Goal: Task Accomplishment & Management: Manage account settings

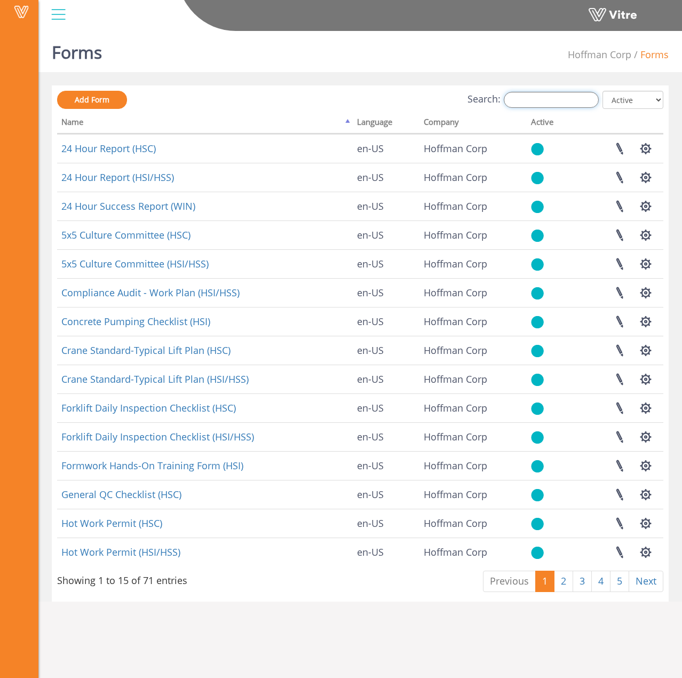
click at [534, 99] on input "Search:" at bounding box center [551, 100] width 95 height 16
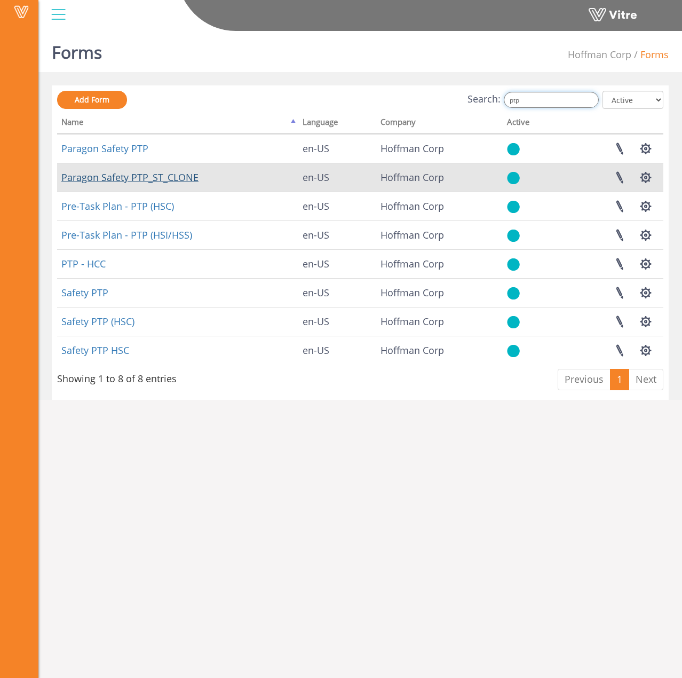
type input "ptp"
click at [139, 173] on link "Paragon Safety PTP_ST_CLONE" at bounding box center [129, 177] width 137 height 13
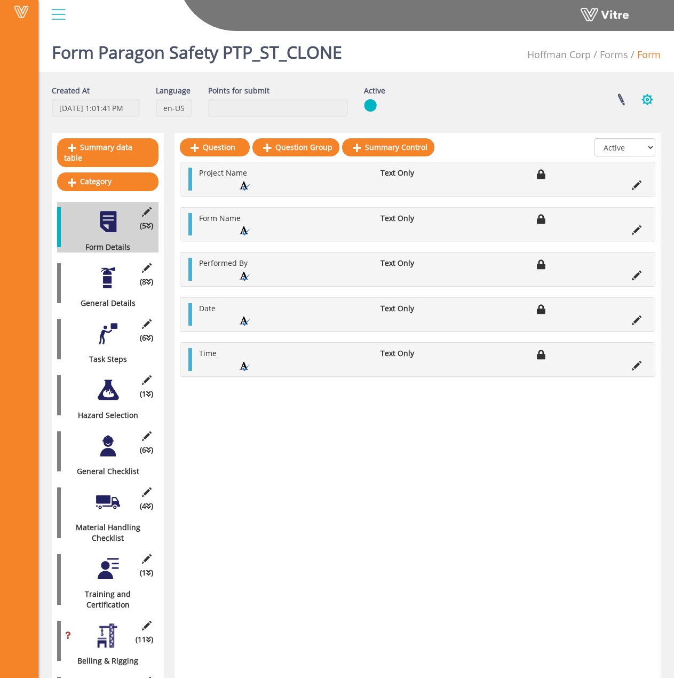
click at [643, 104] on button "button" at bounding box center [647, 99] width 27 height 28
click at [626, 139] on link "Set Users" at bounding box center [611, 139] width 97 height 14
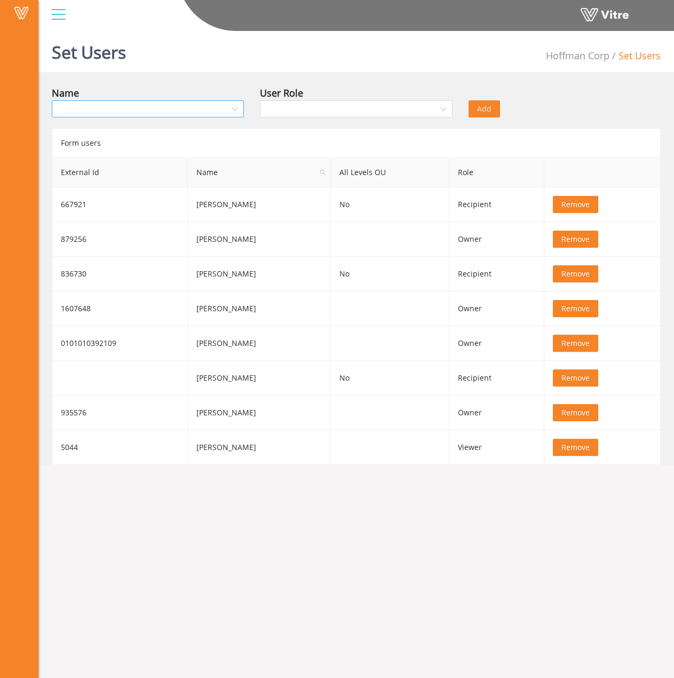
click at [182, 108] on input "search" at bounding box center [144, 109] width 172 height 16
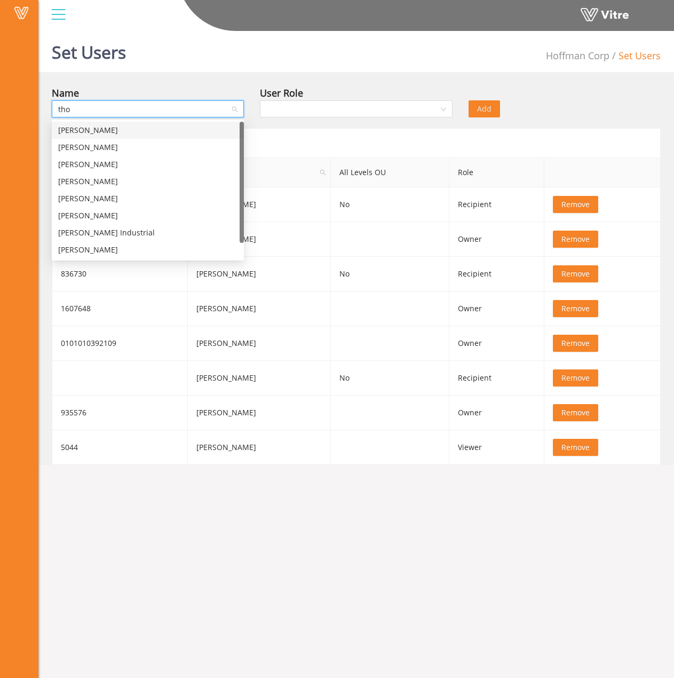
type input "thom"
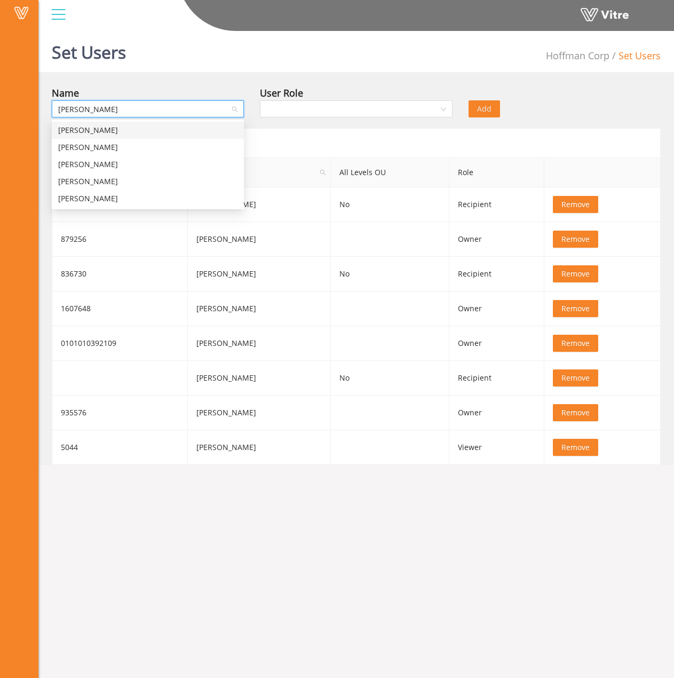
click at [193, 130] on div "Thomas Foote" at bounding box center [147, 130] width 179 height 12
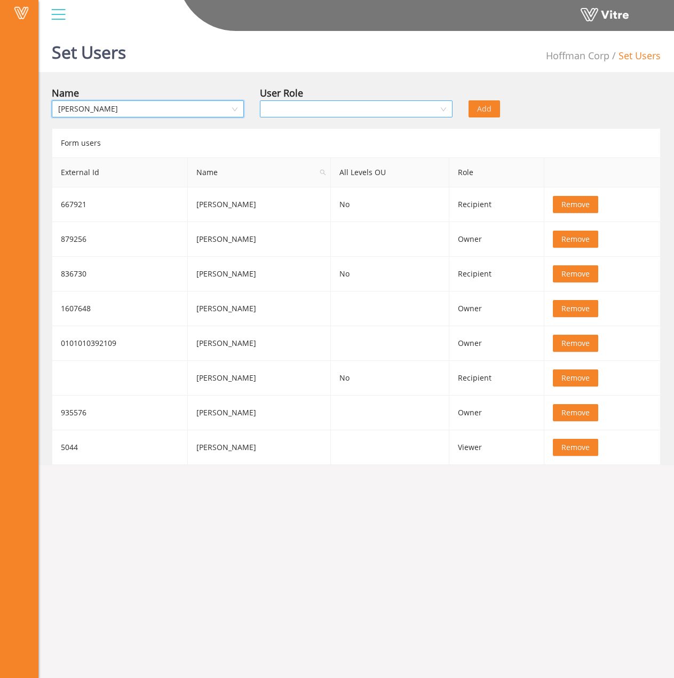
click at [365, 113] on input "search" at bounding box center [352, 109] width 172 height 16
click at [356, 129] on div "Owner" at bounding box center [355, 130] width 179 height 12
click at [587, 273] on button "Remove" at bounding box center [575, 273] width 45 height 17
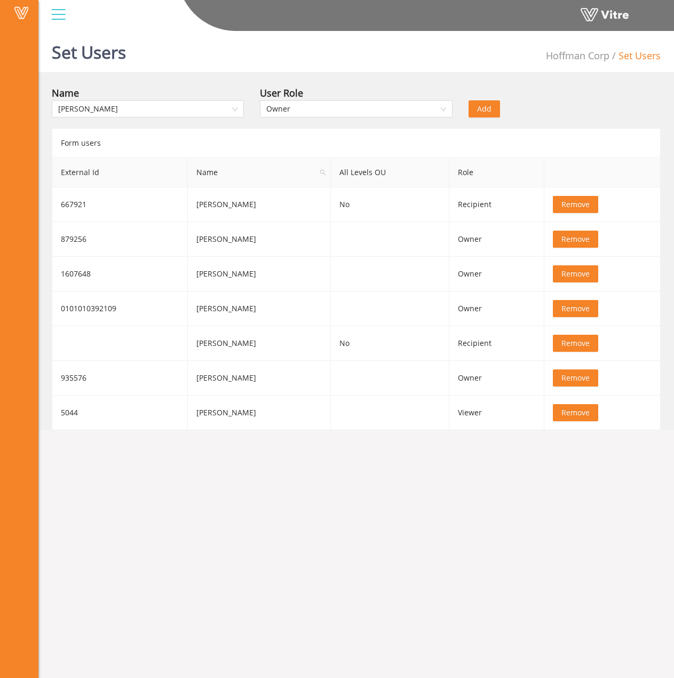
click at [479, 112] on span "Add" at bounding box center [484, 109] width 14 height 12
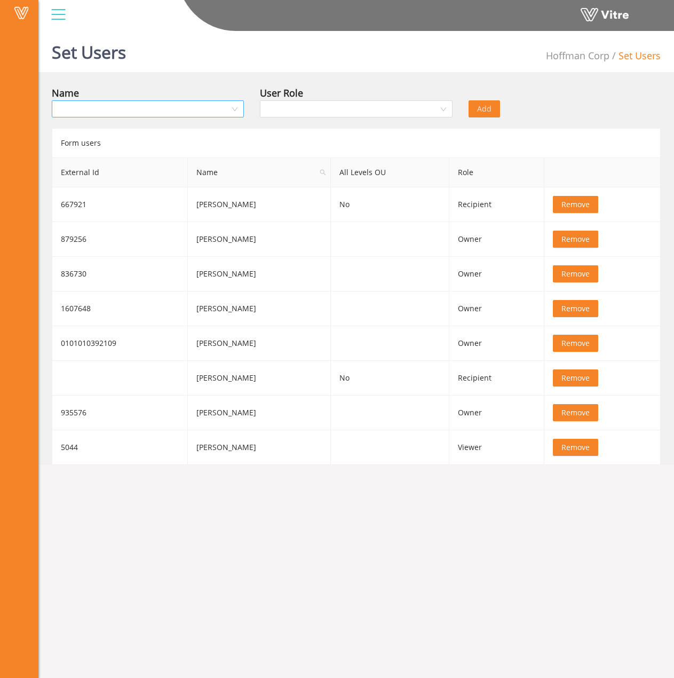
click at [204, 106] on input "search" at bounding box center [144, 109] width 172 height 16
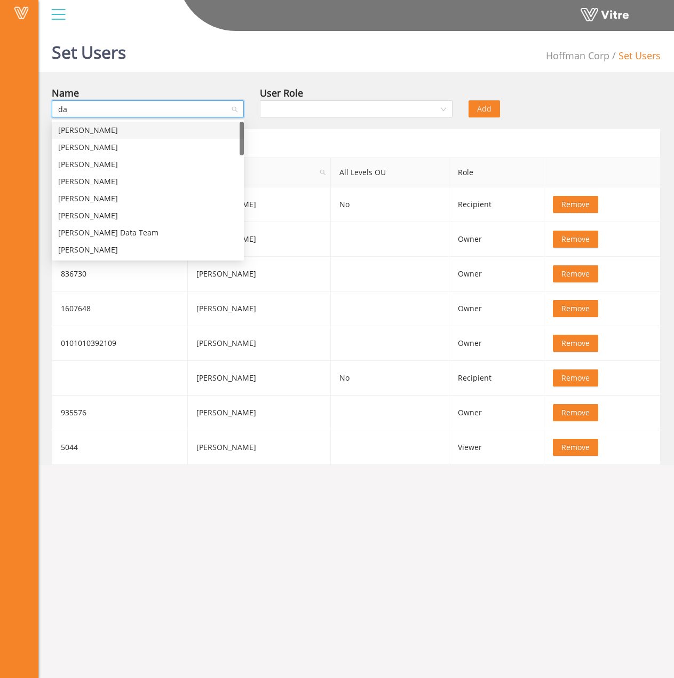
type input "dav"
click at [166, 146] on div "[PERSON_NAME]" at bounding box center [147, 147] width 179 height 12
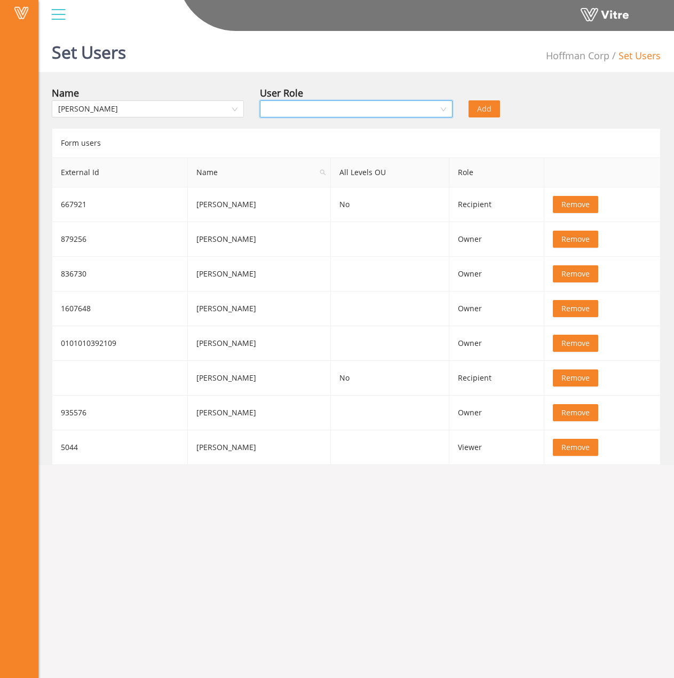
click at [385, 102] on input "search" at bounding box center [352, 109] width 172 height 16
click at [355, 129] on div "Owner" at bounding box center [355, 130] width 179 height 12
click at [564, 203] on span "Remove" at bounding box center [576, 205] width 28 height 12
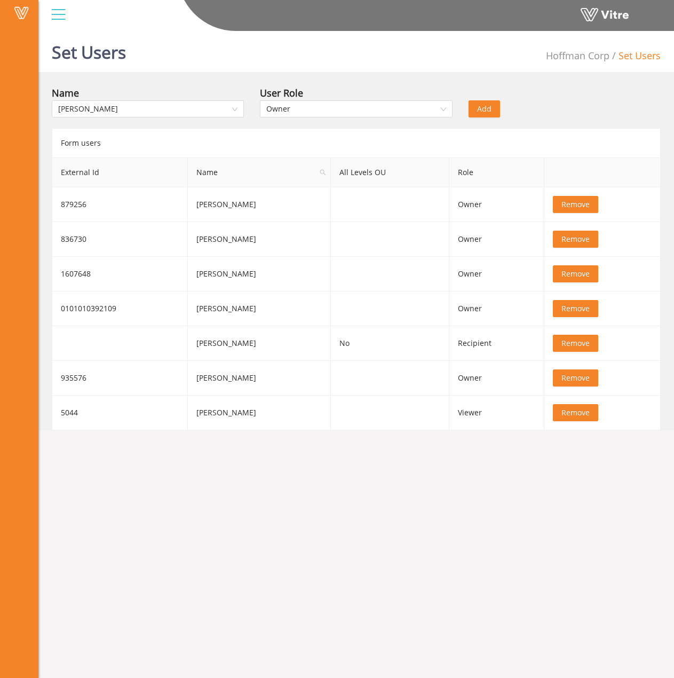
click at [479, 105] on span "Add" at bounding box center [484, 109] width 14 height 12
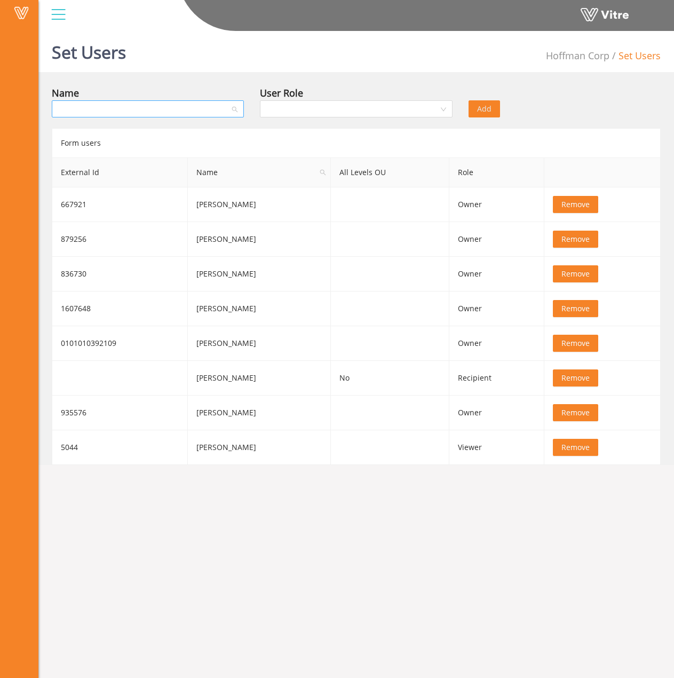
click at [152, 106] on input "search" at bounding box center [144, 109] width 172 height 16
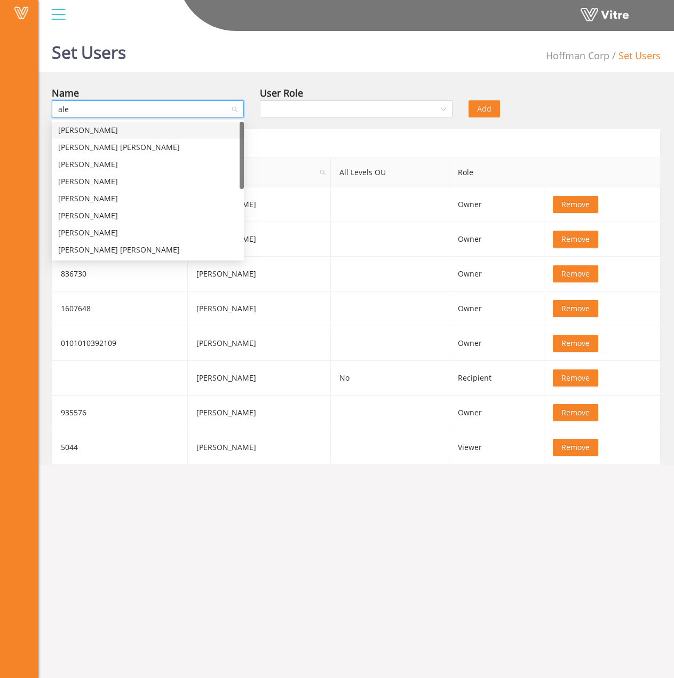
type input "alex"
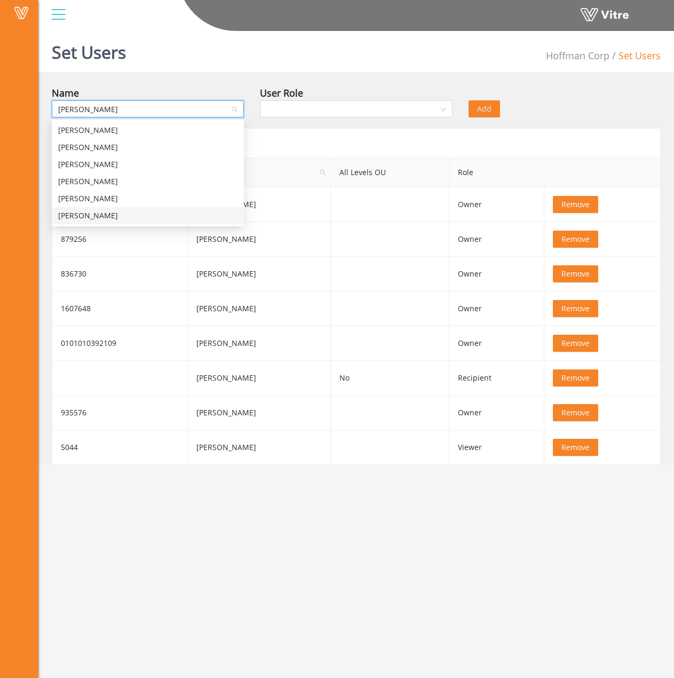
click at [122, 211] on div "Alex Rankine" at bounding box center [147, 216] width 179 height 12
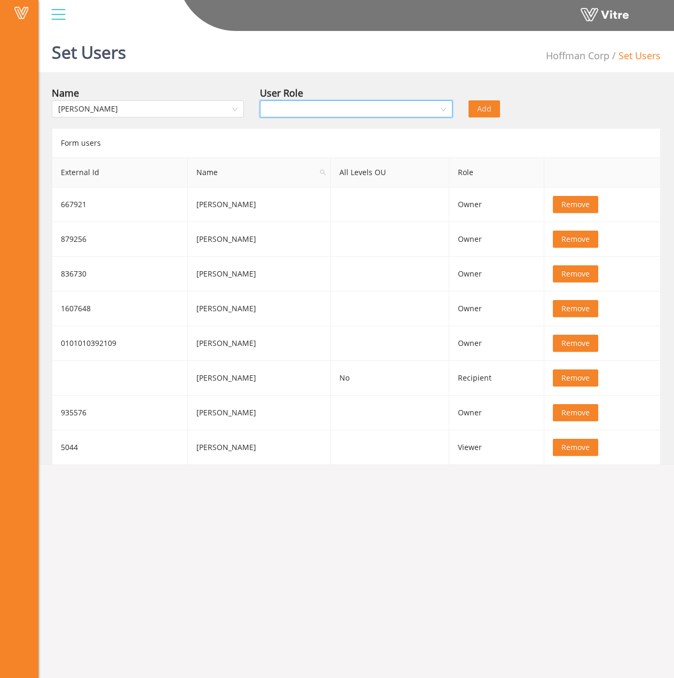
click at [436, 108] on input "search" at bounding box center [352, 109] width 172 height 16
click at [334, 131] on div "Owner" at bounding box center [355, 130] width 179 height 12
click at [568, 380] on span "Remove" at bounding box center [576, 378] width 28 height 12
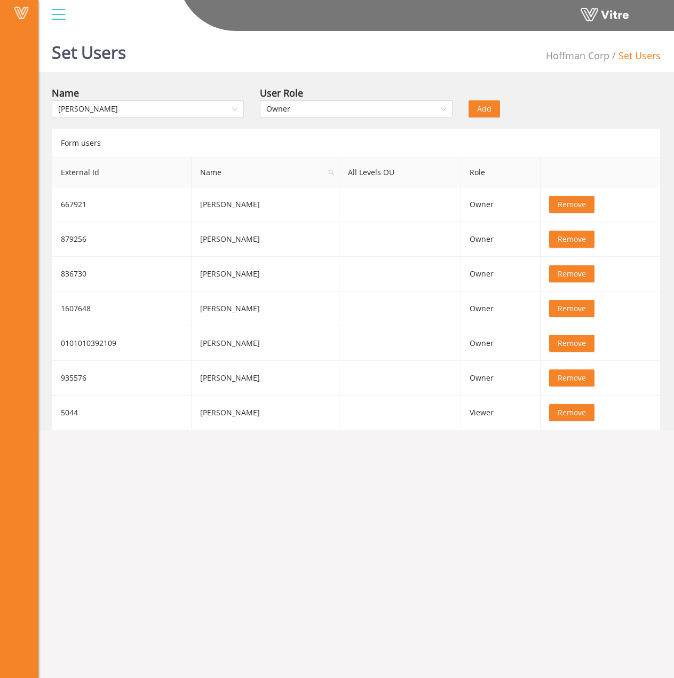
click at [490, 109] on span "Add" at bounding box center [484, 109] width 14 height 12
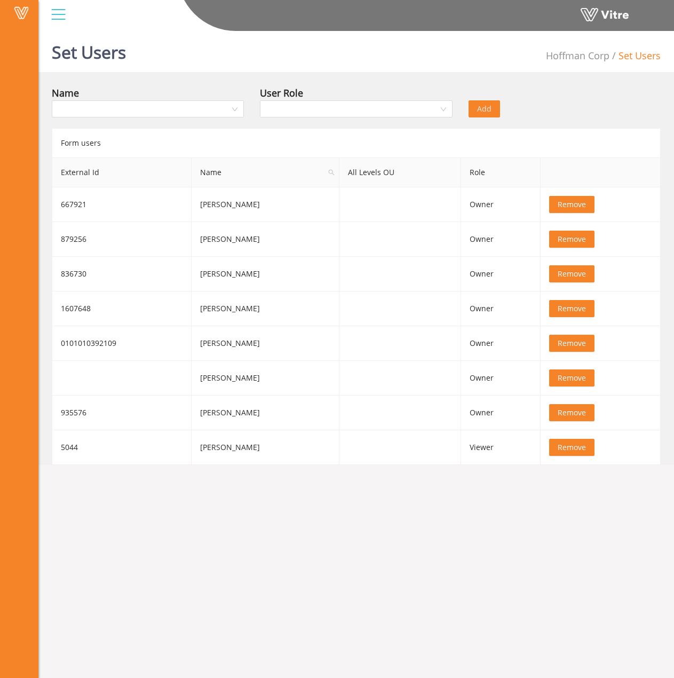
click at [586, 53] on span "Hoffman Corp" at bounding box center [578, 55] width 64 height 13
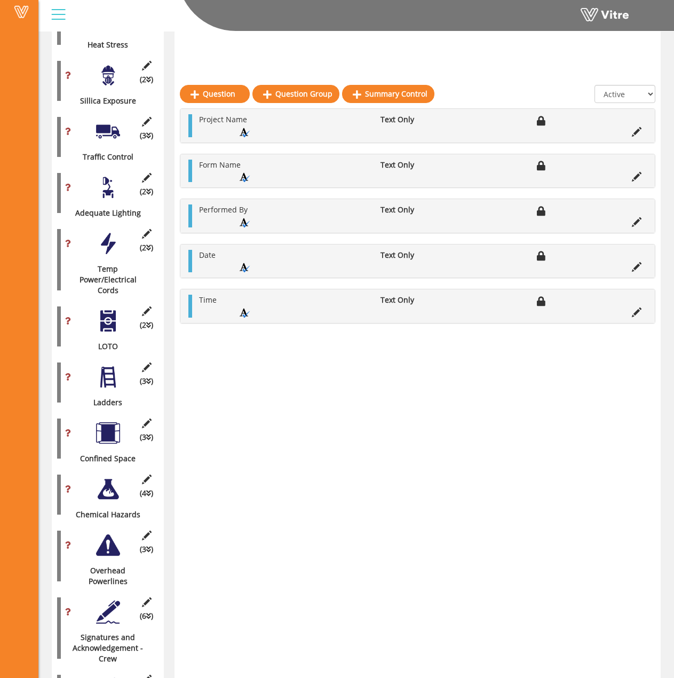
scroll to position [1392, 0]
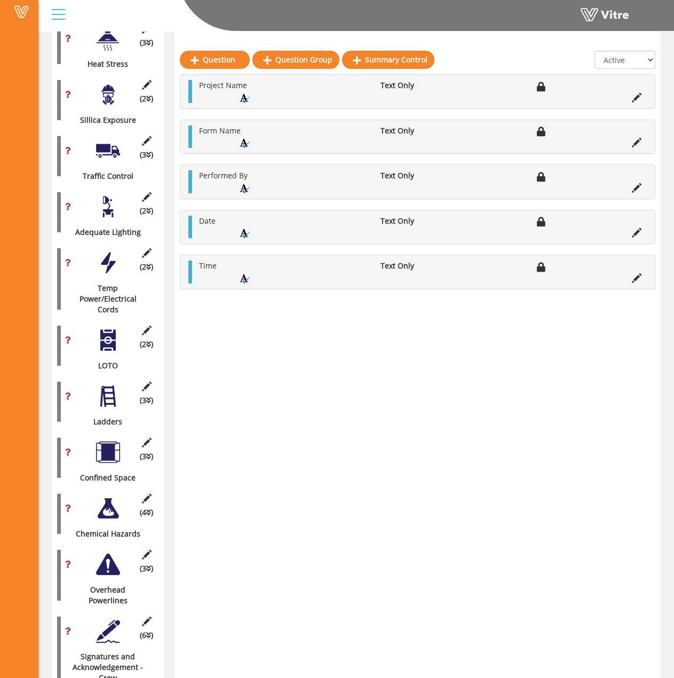
click at [100, 619] on div at bounding box center [108, 631] width 24 height 24
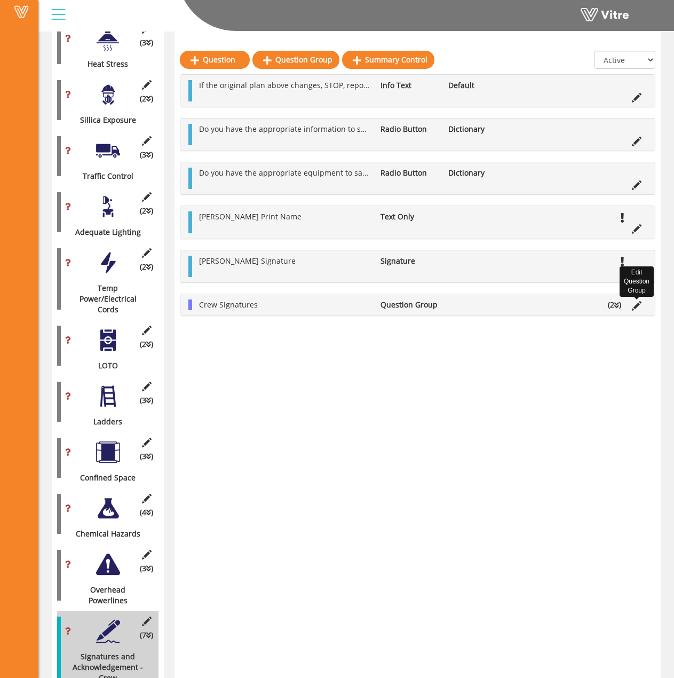
click at [634, 302] on icon at bounding box center [637, 306] width 10 height 10
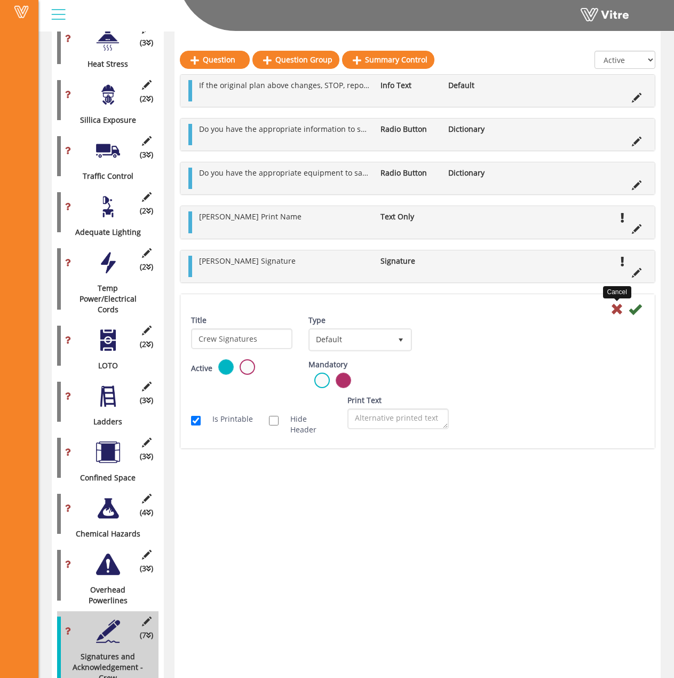
click at [613, 307] on icon at bounding box center [617, 309] width 13 height 13
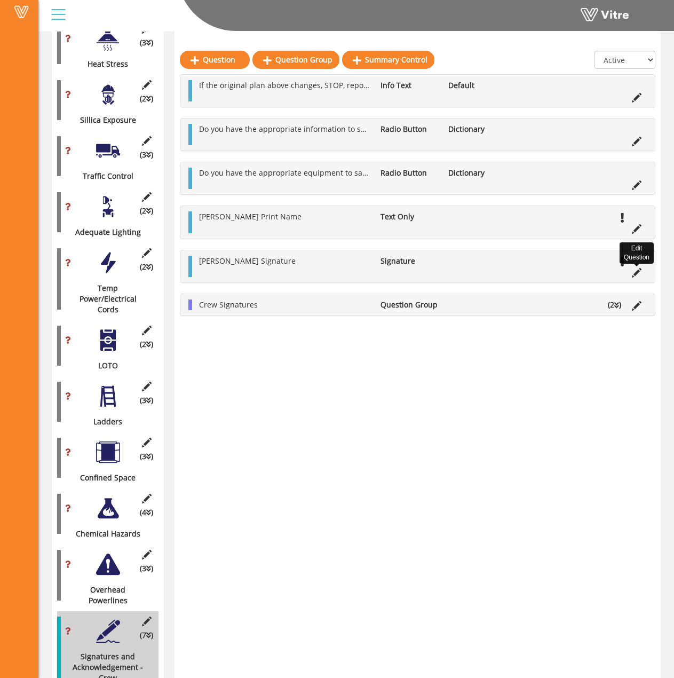
click at [635, 272] on icon at bounding box center [637, 273] width 10 height 10
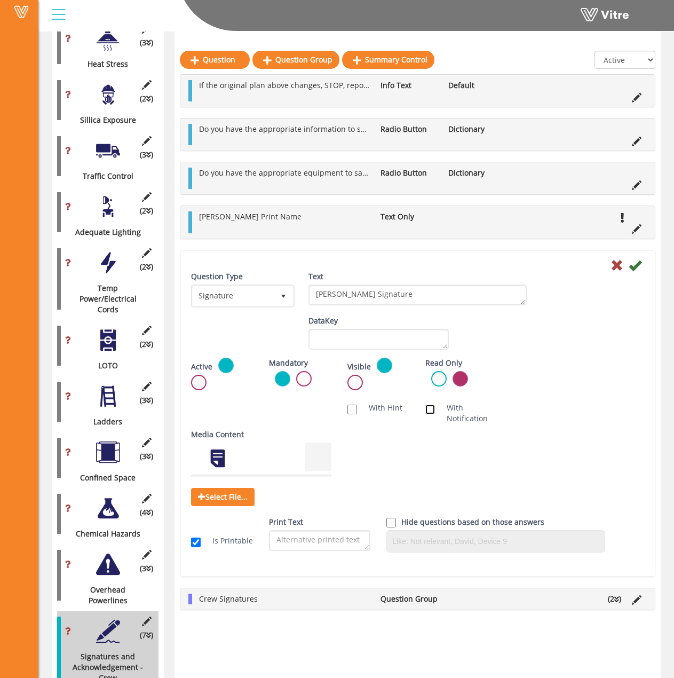
click at [434, 410] on input "With Notification" at bounding box center [431, 410] width 10 height 10
checkbox input "true"
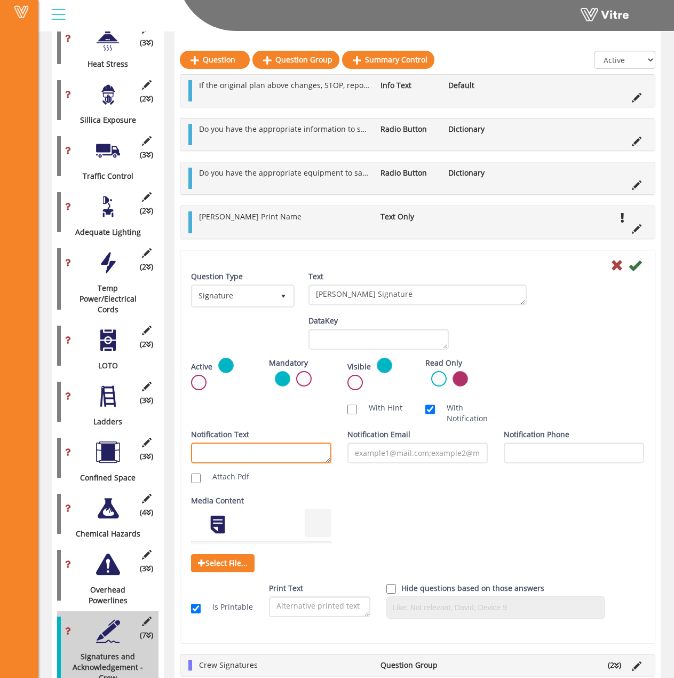
click at [286, 446] on textarea "Notification Text" at bounding box center [261, 453] width 140 height 21
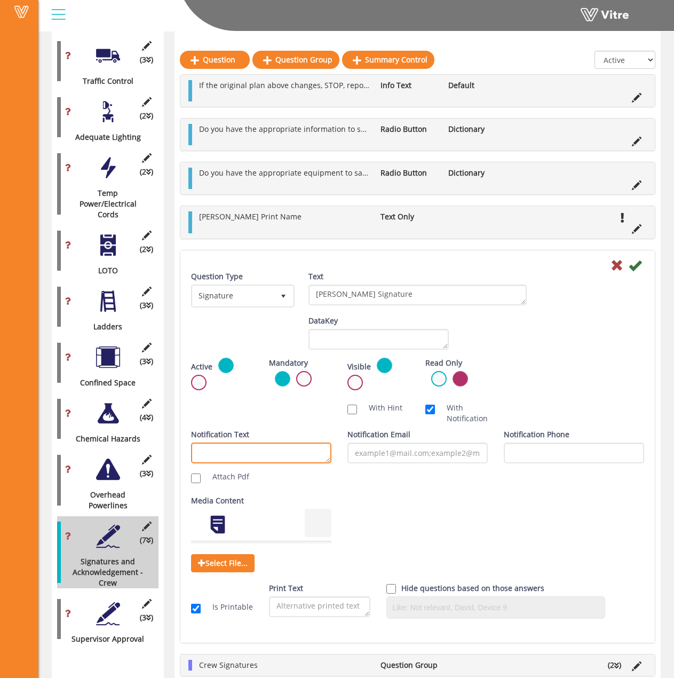
scroll to position [1489, 0]
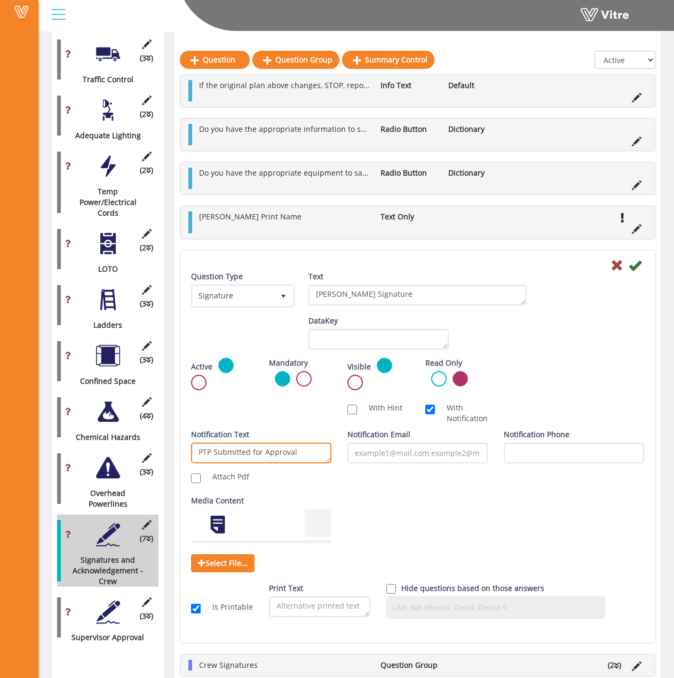
type textarea "PTP Submitted for Approval"
click at [396, 486] on div "Notification Text PTP Submitted for Approval Attach Pdf Notification Email Noti…" at bounding box center [417, 458] width 469 height 58
click at [399, 455] on input "Notification Email" at bounding box center [418, 453] width 140 height 21
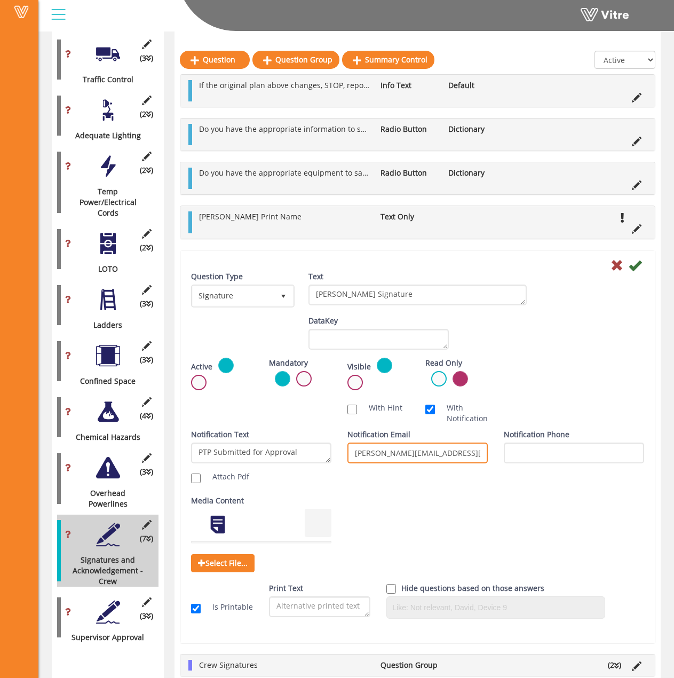
type input "[PERSON_NAME][EMAIL_ADDRESS][DOMAIN_NAME]"
click at [427, 494] on div "Question Type Signature 14 Text Foreman Signature Default Value Weight DataKey …" at bounding box center [417, 449] width 453 height 356
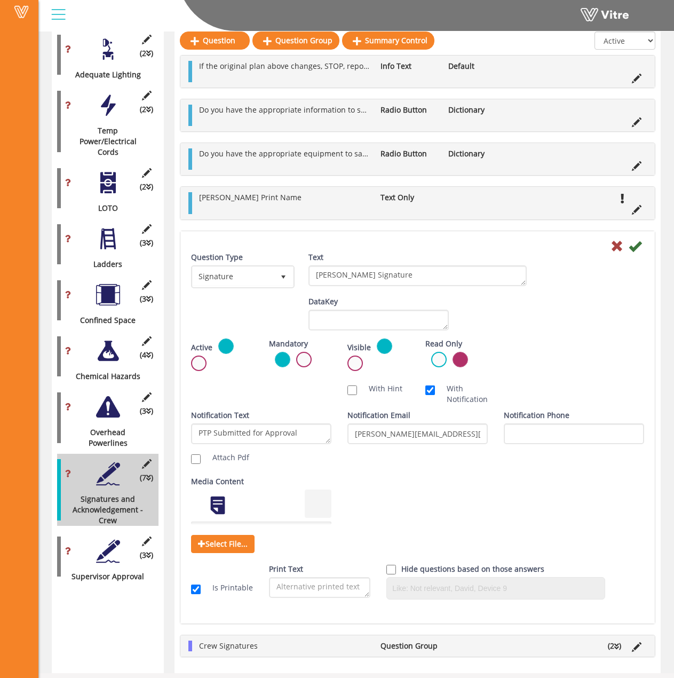
scroll to position [1553, 0]
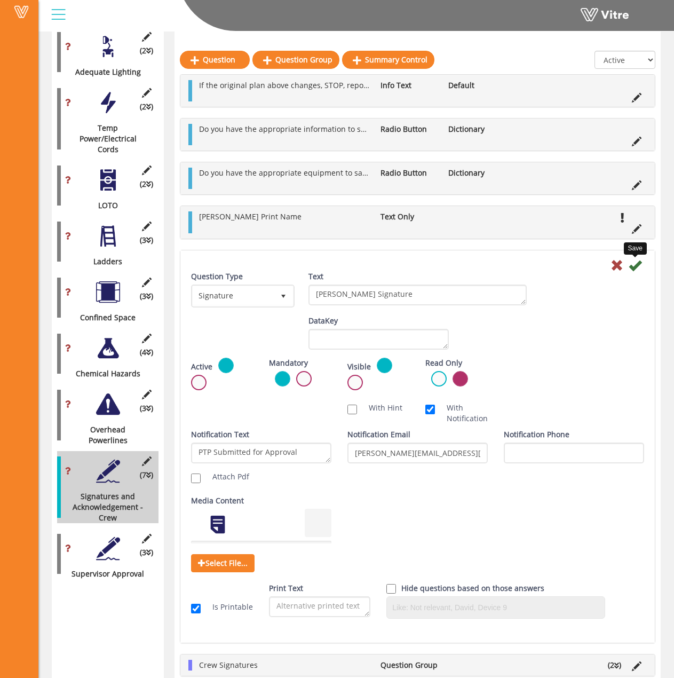
click at [636, 263] on icon at bounding box center [635, 265] width 13 height 13
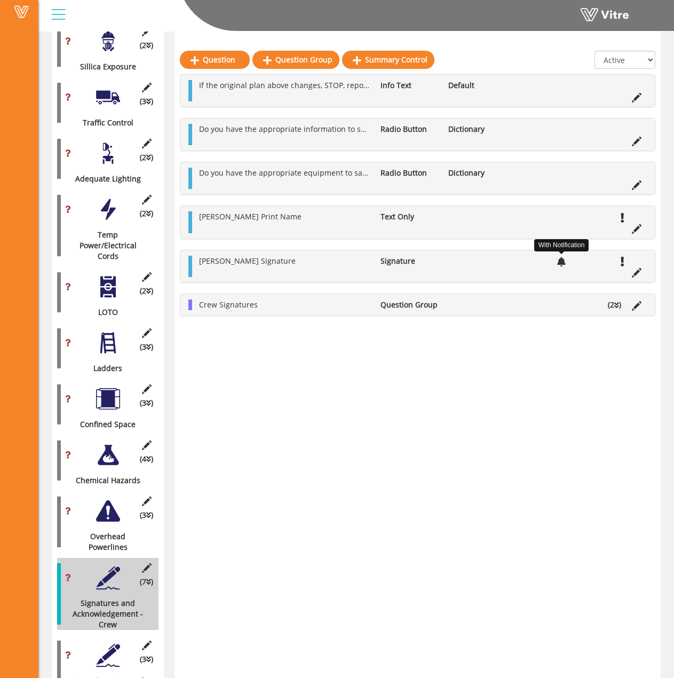
click at [561, 262] on icon at bounding box center [561, 262] width 9 height 10
click at [639, 278] on icon at bounding box center [637, 273] width 10 height 10
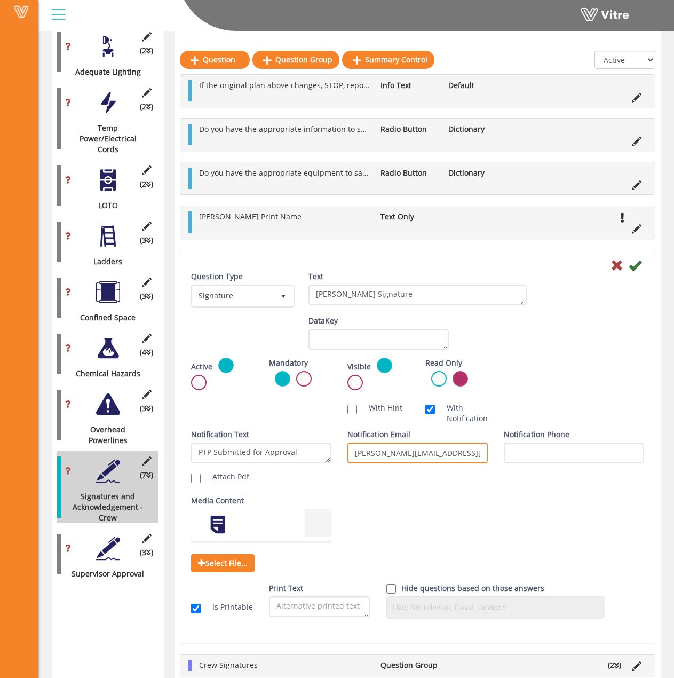
drag, startPoint x: 472, startPoint y: 454, endPoint x: 357, endPoint y: 444, distance: 115.8
click at [357, 444] on input "alex-rankine@hoffmancorp.com" at bounding box center [418, 453] width 140 height 21
click at [369, 447] on input "alex-rankine@hoffmancorp.com" at bounding box center [418, 453] width 140 height 21
click at [310, 445] on textarea "PTP Submitted for Approval" at bounding box center [261, 453] width 140 height 21
drag, startPoint x: 353, startPoint y: 450, endPoint x: 379, endPoint y: 451, distance: 25.6
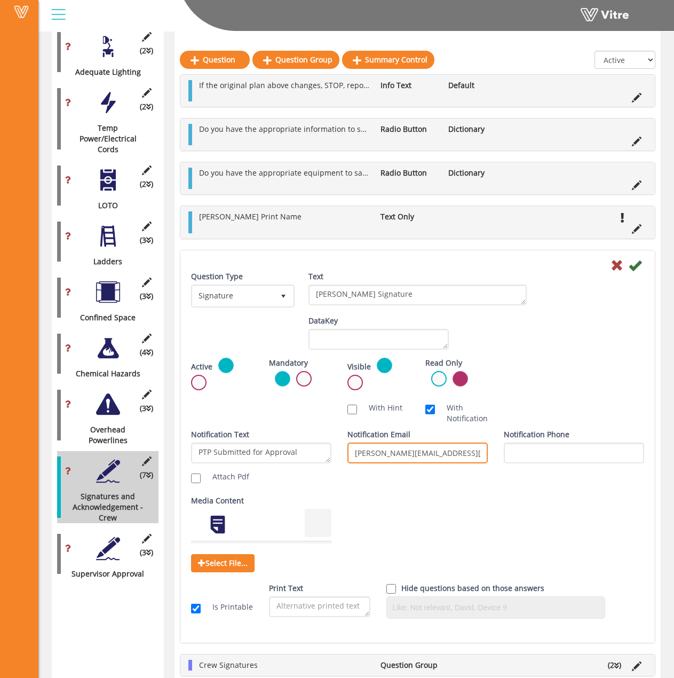
click at [379, 451] on input "alex-rankine@hoffmancorp.com" at bounding box center [418, 453] width 140 height 21
click at [570, 361] on div "Active Mandatory Visible Read Only Template Draft Name" at bounding box center [417, 378] width 469 height 40
drag, startPoint x: 475, startPoint y: 454, endPoint x: 318, endPoint y: 408, distance: 163.9
click at [318, 408] on div "Question Type Signature 14 Text Foreman Signature Default Value Weight DataKey …" at bounding box center [417, 449] width 453 height 356
click at [413, 453] on input "alex-rankine@hoffmancorp.com" at bounding box center [418, 453] width 140 height 21
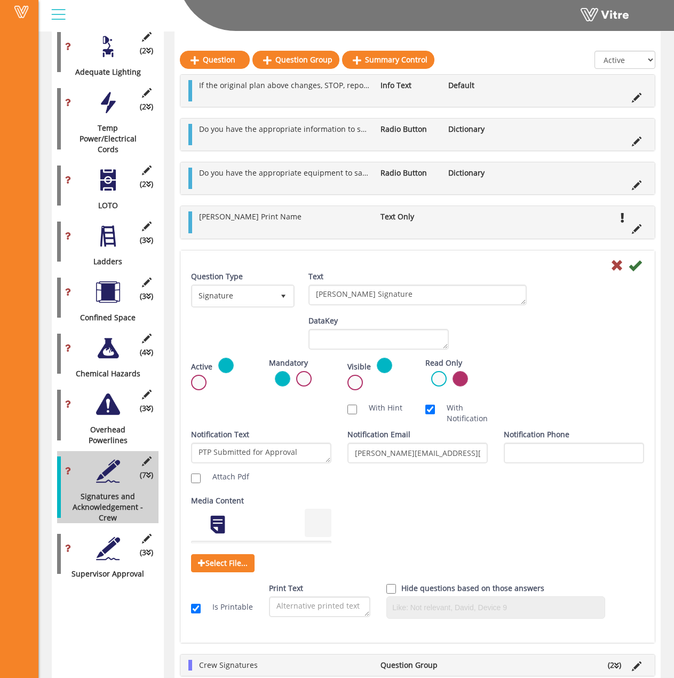
click at [493, 472] on div "Notification Text PTP Submitted for Approval Attach Pdf Notification Email alex…" at bounding box center [417, 458] width 469 height 58
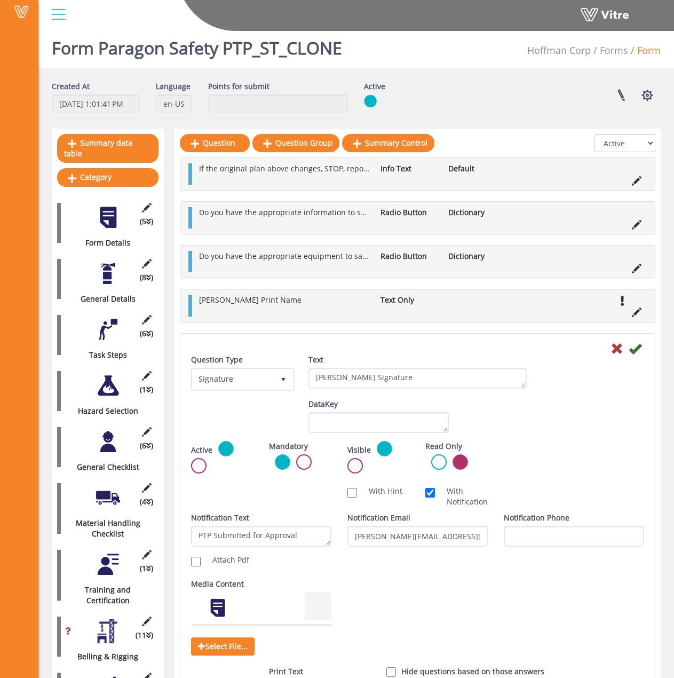
scroll to position [0, 0]
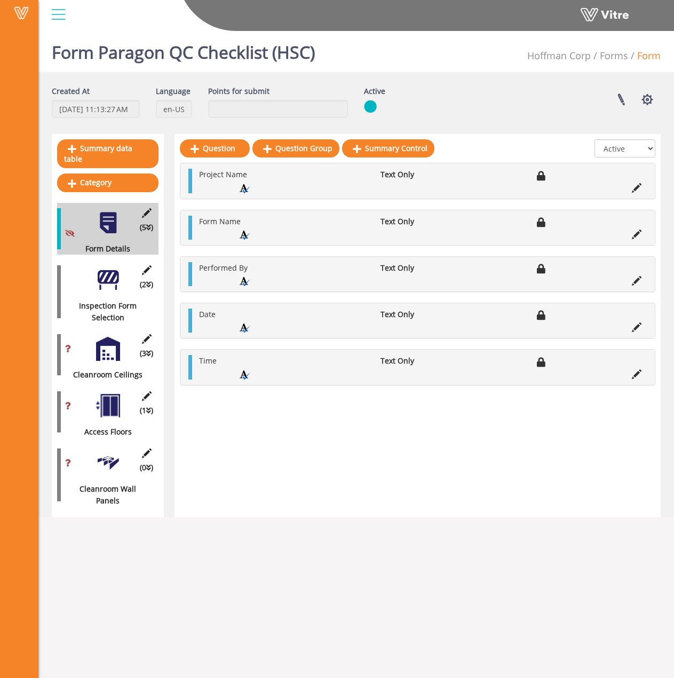
click at [103, 276] on div at bounding box center [108, 280] width 24 height 24
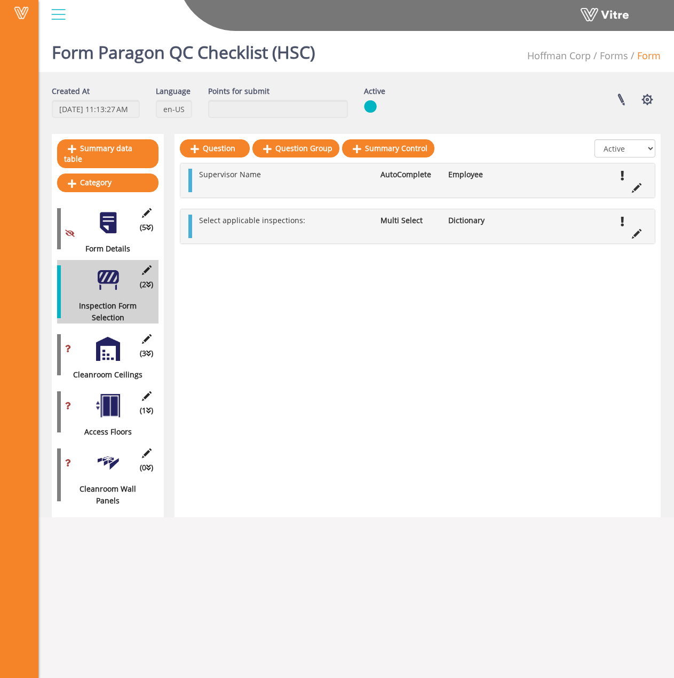
click at [100, 337] on div at bounding box center [108, 349] width 24 height 24
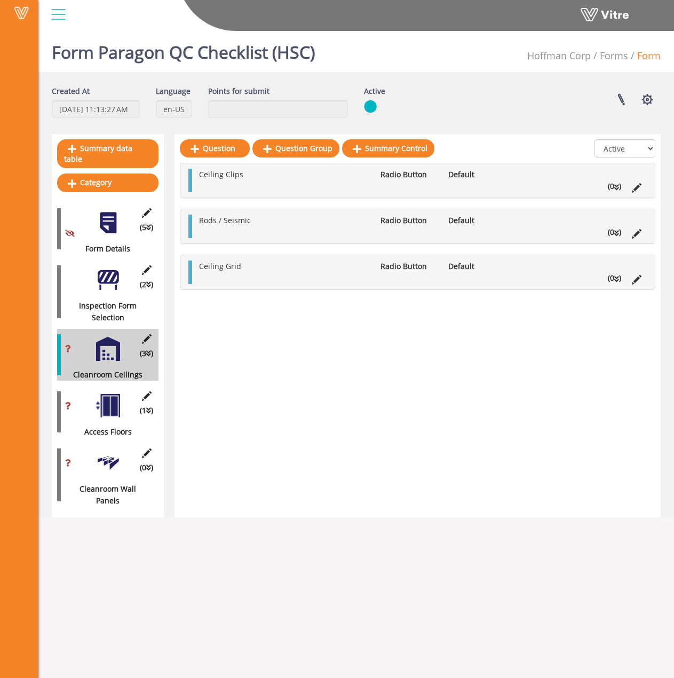
click at [101, 394] on div at bounding box center [108, 406] width 24 height 24
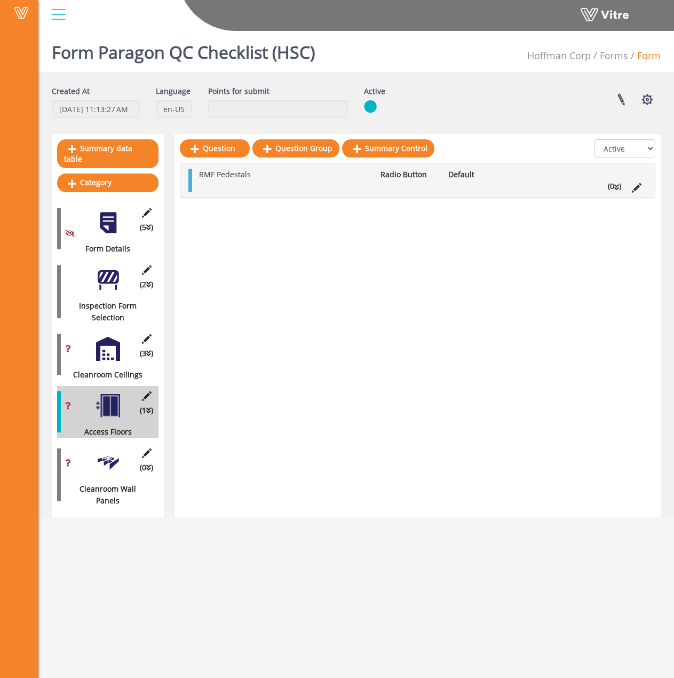
drag, startPoint x: 109, startPoint y: 448, endPoint x: 109, endPoint y: 441, distance: 7.0
click at [109, 451] on div at bounding box center [108, 463] width 24 height 24
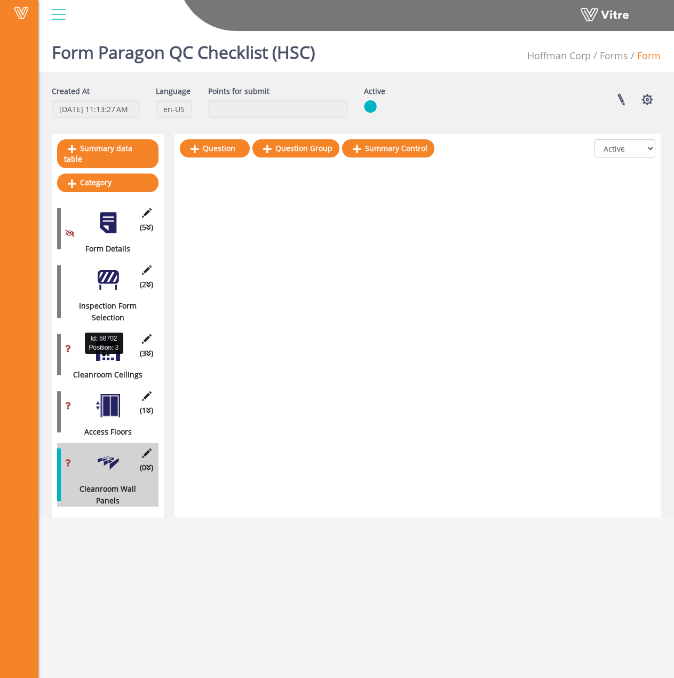
click at [106, 353] on div "(3 ) Cleanroom Ceilings" at bounding box center [107, 355] width 101 height 52
click at [104, 337] on div at bounding box center [108, 349] width 24 height 24
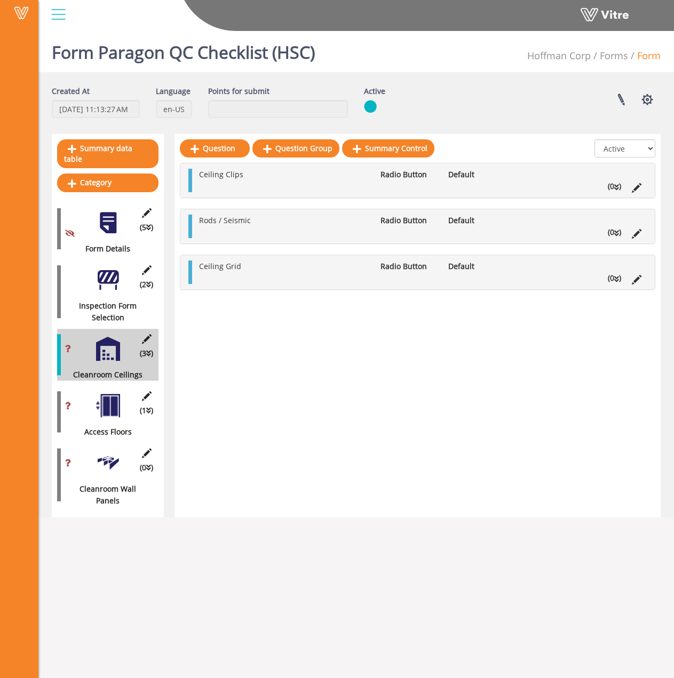
click at [191, 271] on div at bounding box center [190, 272] width 4 height 23
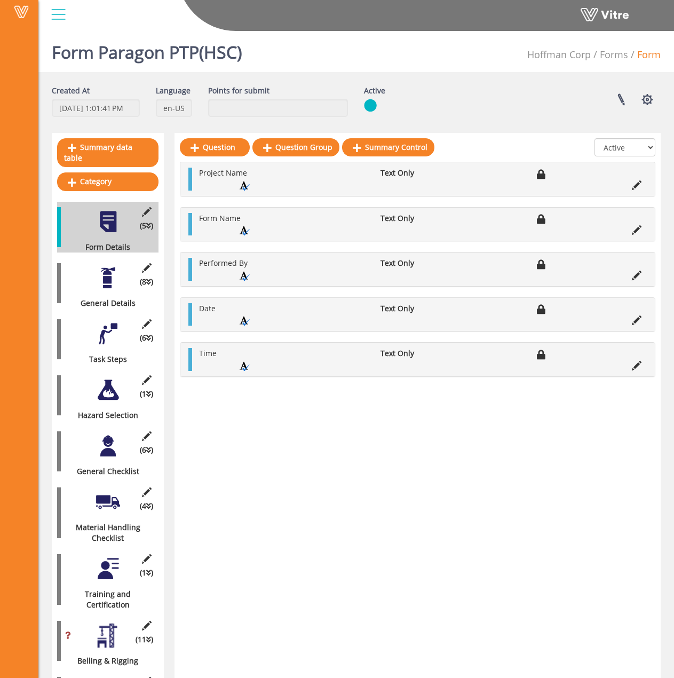
click at [198, 54] on h1 "Form Paragon PTP(HSC)" at bounding box center [147, 49] width 190 height 45
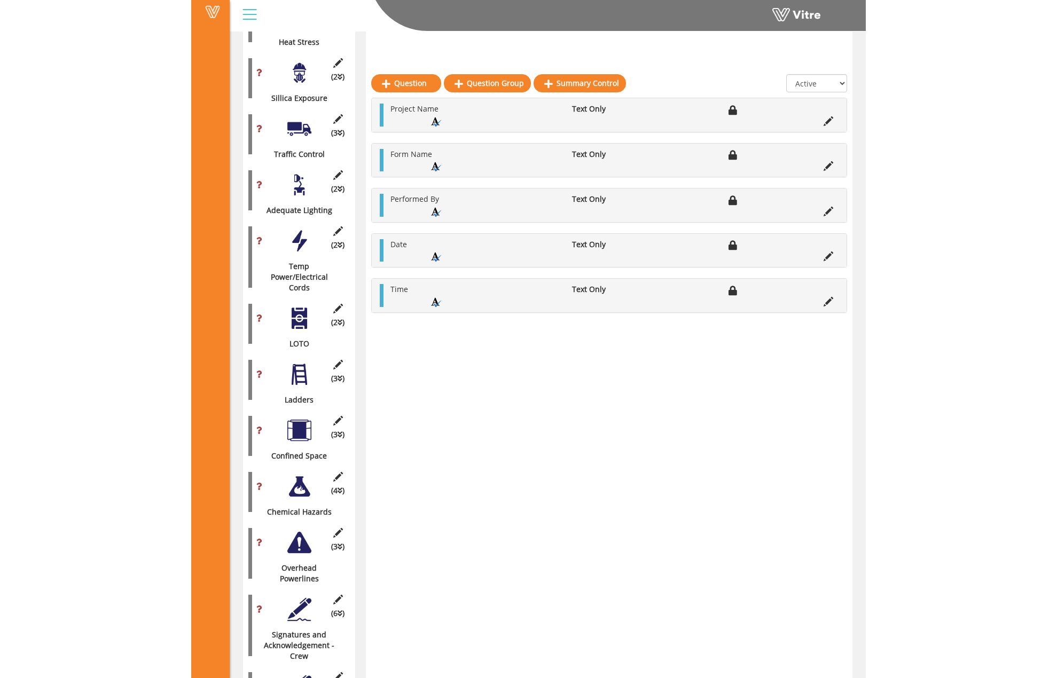
scroll to position [1446, 0]
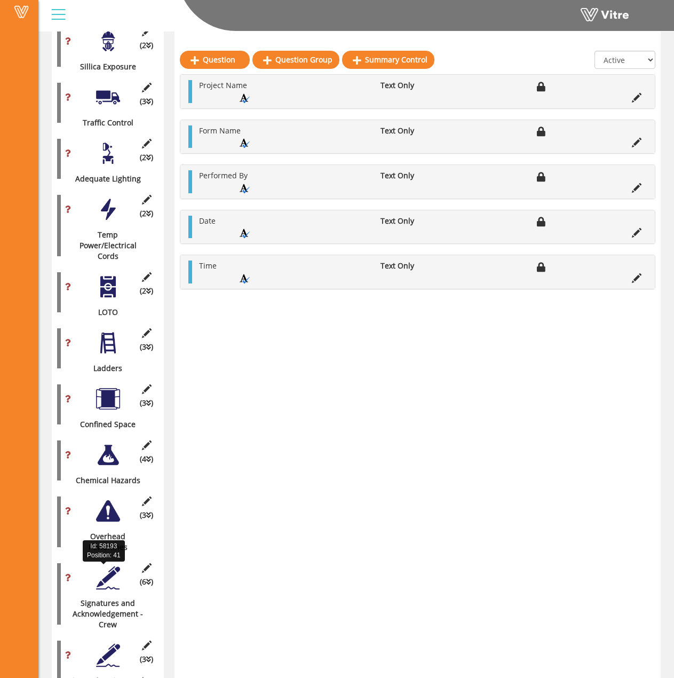
click at [114, 598] on div "Signatures and Acknowledgement - Crew" at bounding box center [103, 614] width 93 height 32
click at [107, 566] on div at bounding box center [108, 578] width 24 height 24
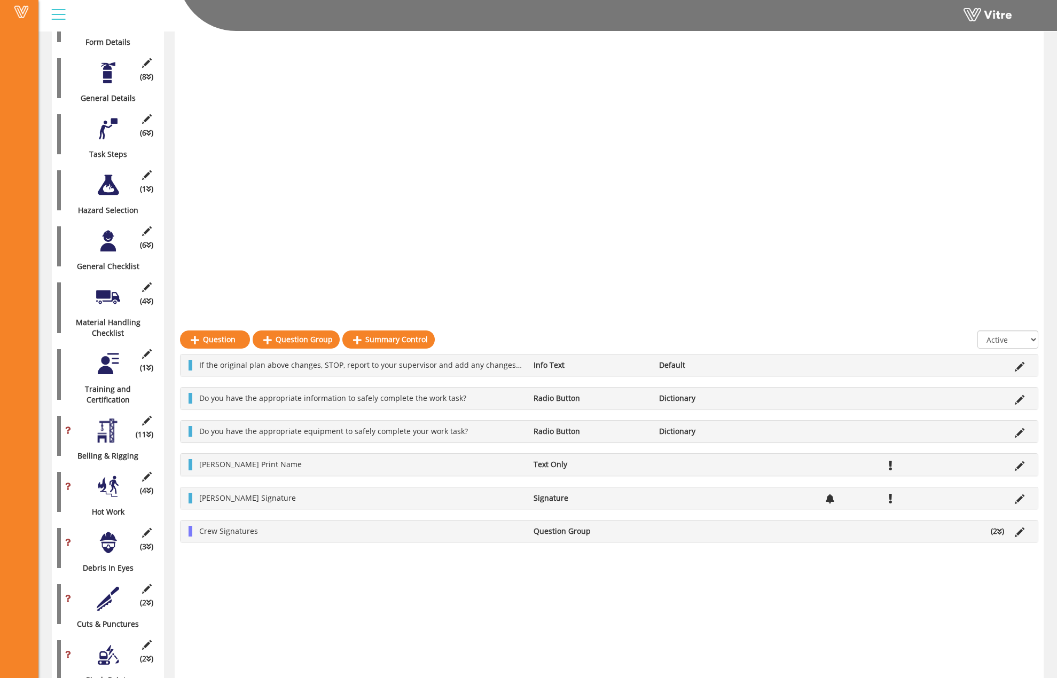
scroll to position [0, 0]
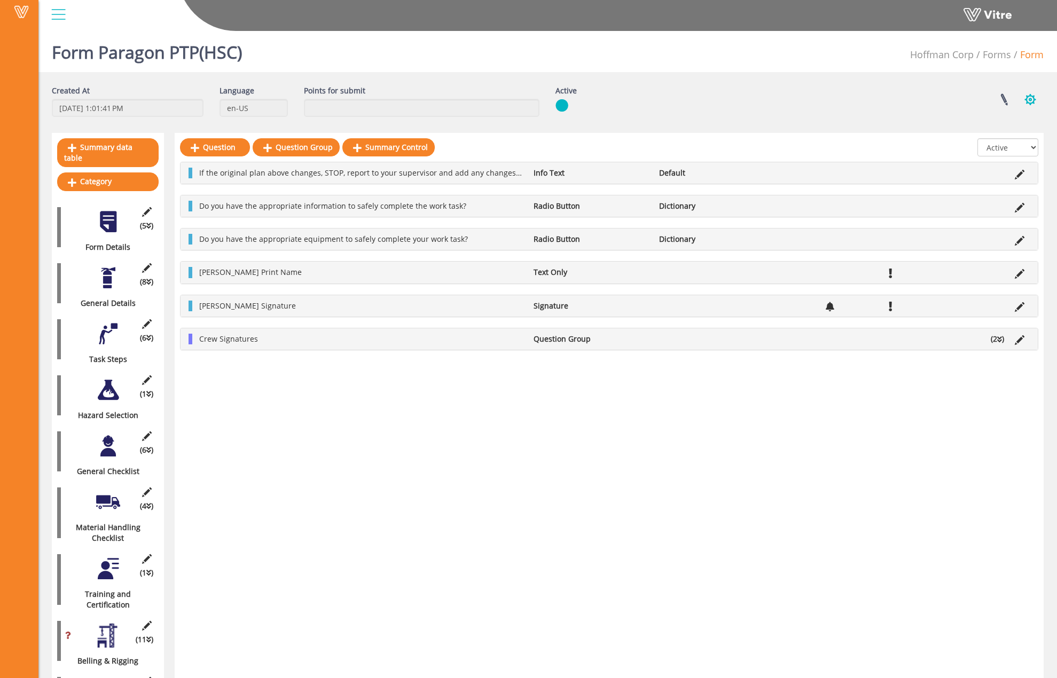
click at [682, 97] on button "button" at bounding box center [1030, 99] width 27 height 28
click at [682, 136] on link "Set Users" at bounding box center [994, 139] width 97 height 14
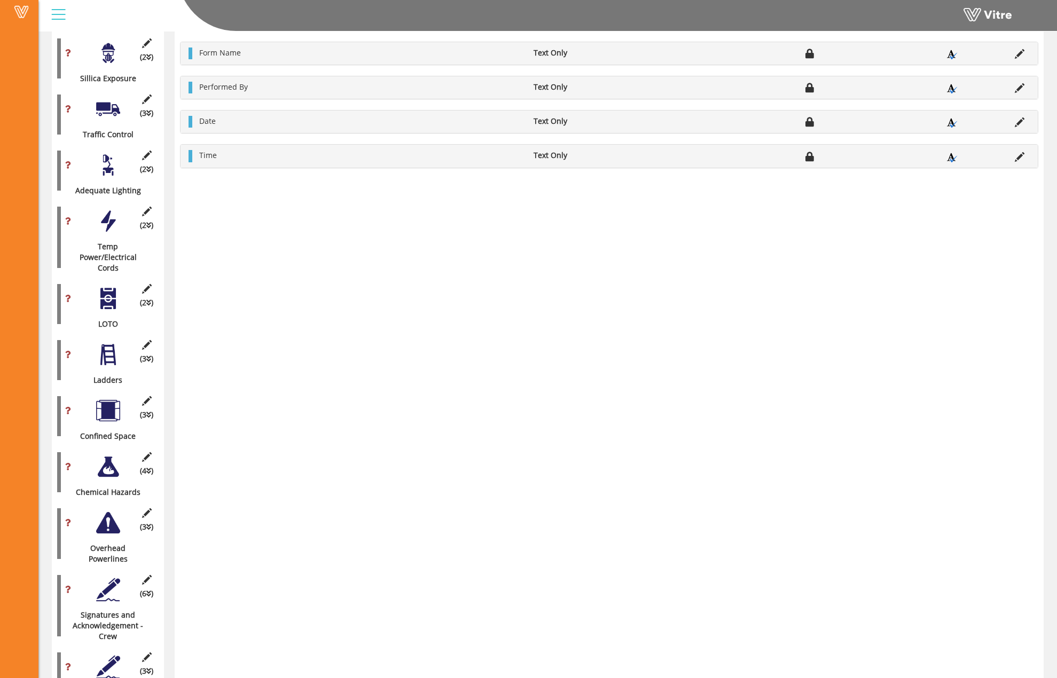
scroll to position [1446, 0]
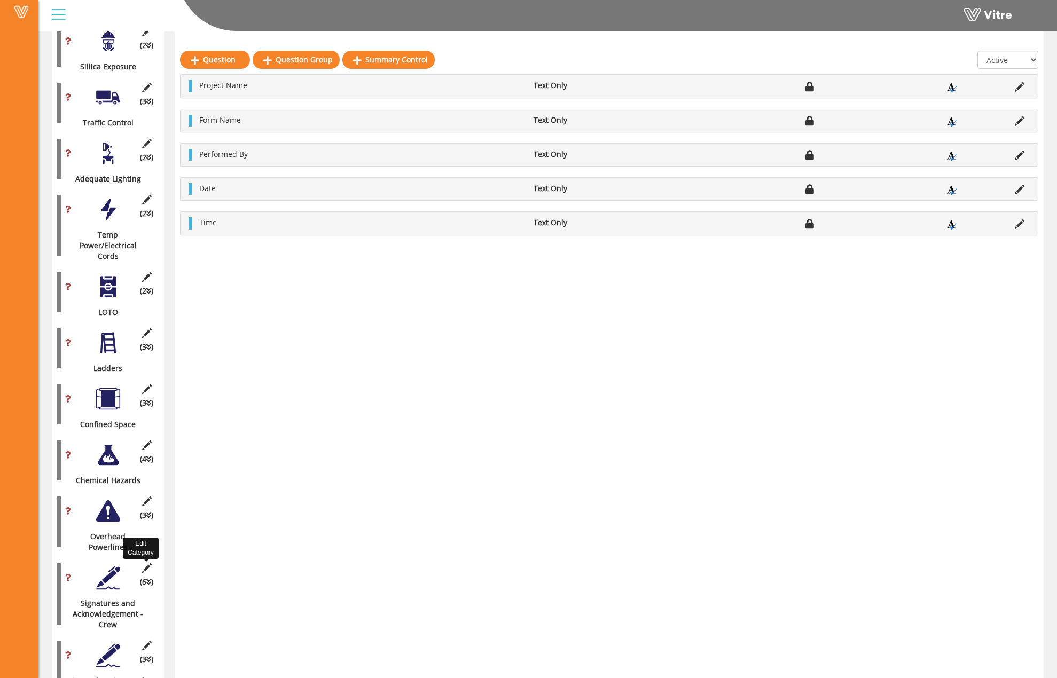
click at [146, 563] on icon at bounding box center [146, 568] width 13 height 10
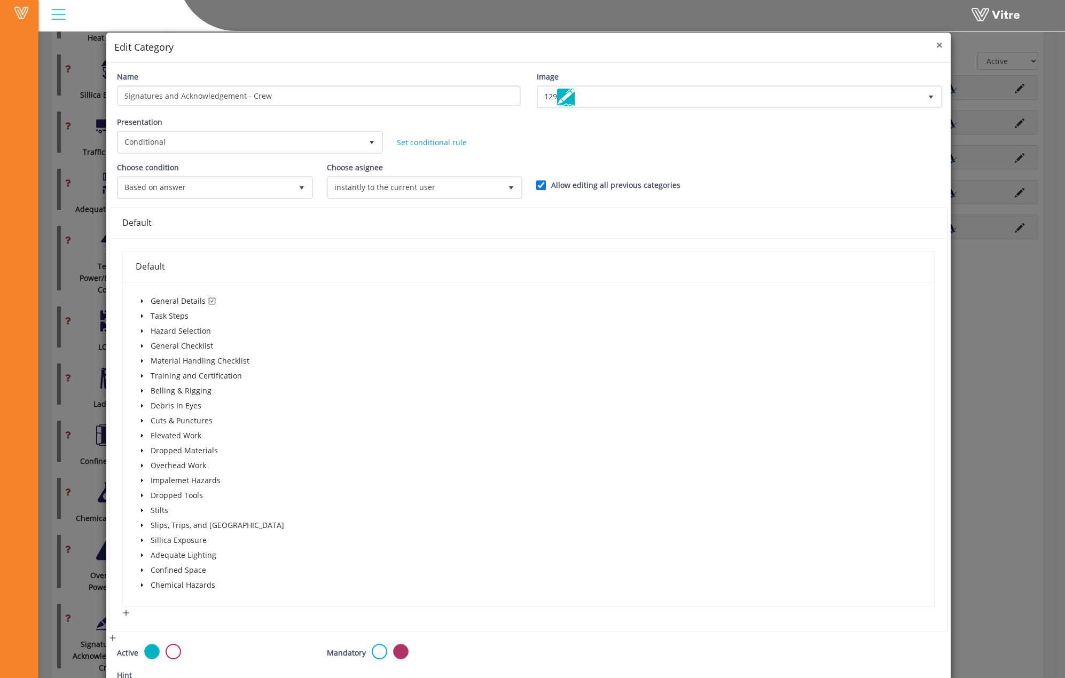
click at [936, 46] on span "×" at bounding box center [939, 44] width 6 height 15
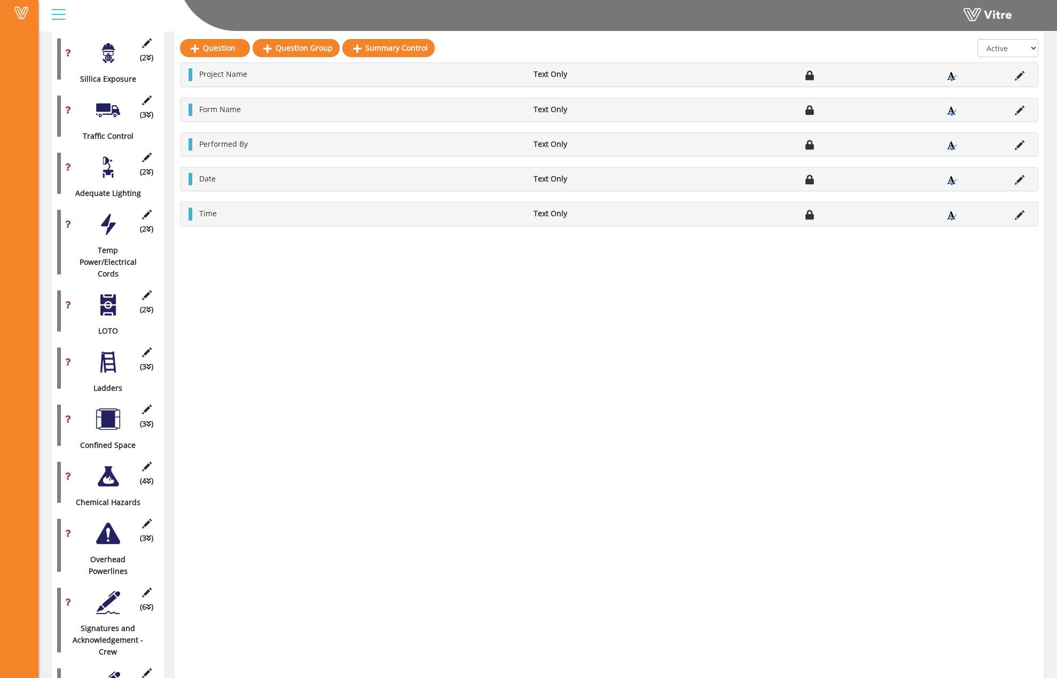
scroll to position [1475, 0]
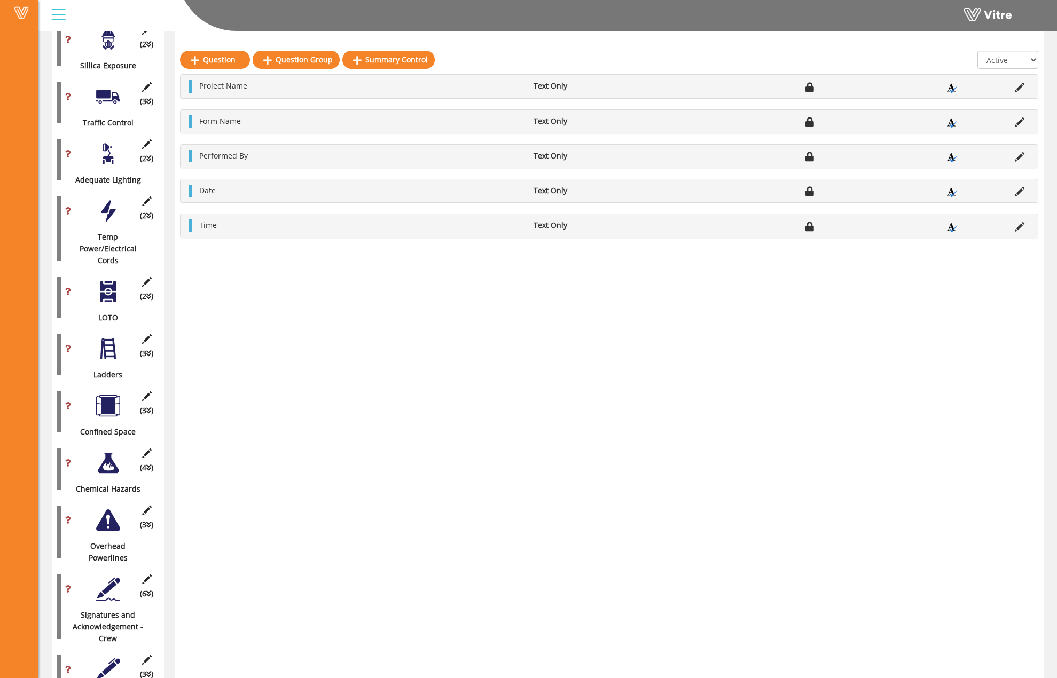
click at [107, 569] on div "(6 ) Signatures and Acknowledgement - Crew" at bounding box center [107, 606] width 101 height 75
click at [106, 577] on div at bounding box center [108, 589] width 24 height 24
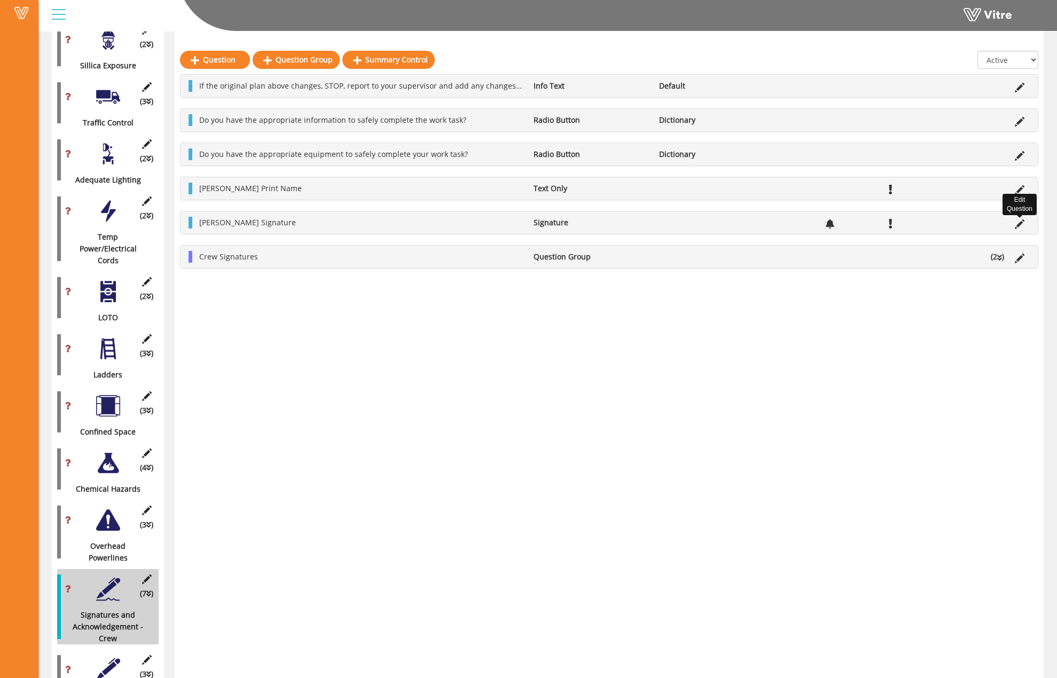
click at [1019, 225] on icon at bounding box center [1019, 224] width 10 height 10
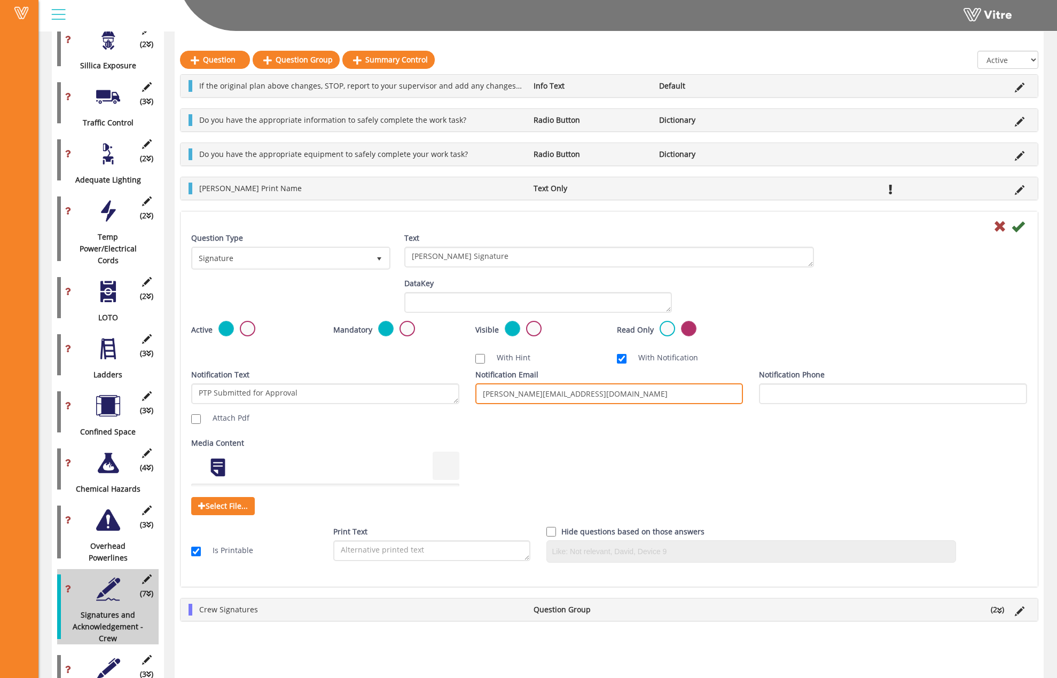
click at [617, 389] on input "alex-rankine@hoffmancorp.com" at bounding box center [609, 393] width 268 height 21
click at [639, 389] on input "alex-rankine@hoffmancorp.com;" at bounding box center [609, 393] width 268 height 21
type input "alex-rankine@hoffmancorp.com"
click at [95, 650] on div "(3 ) Supervisor Approval" at bounding box center [107, 676] width 101 height 52
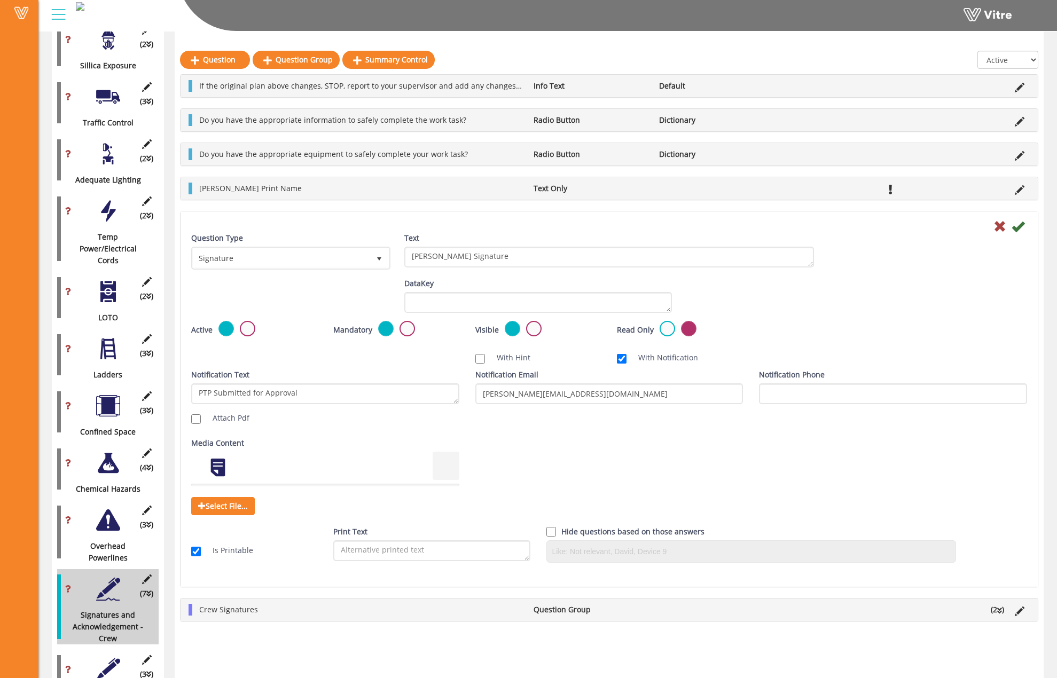
click at [98, 658] on div at bounding box center [108, 670] width 24 height 24
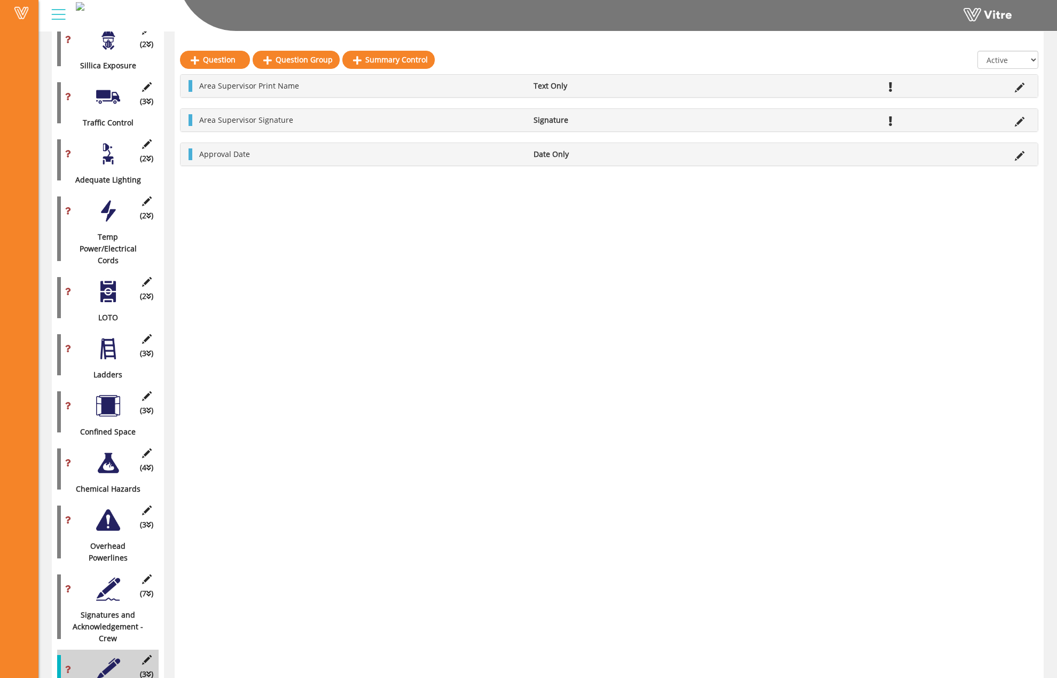
click at [108, 577] on div at bounding box center [108, 589] width 24 height 24
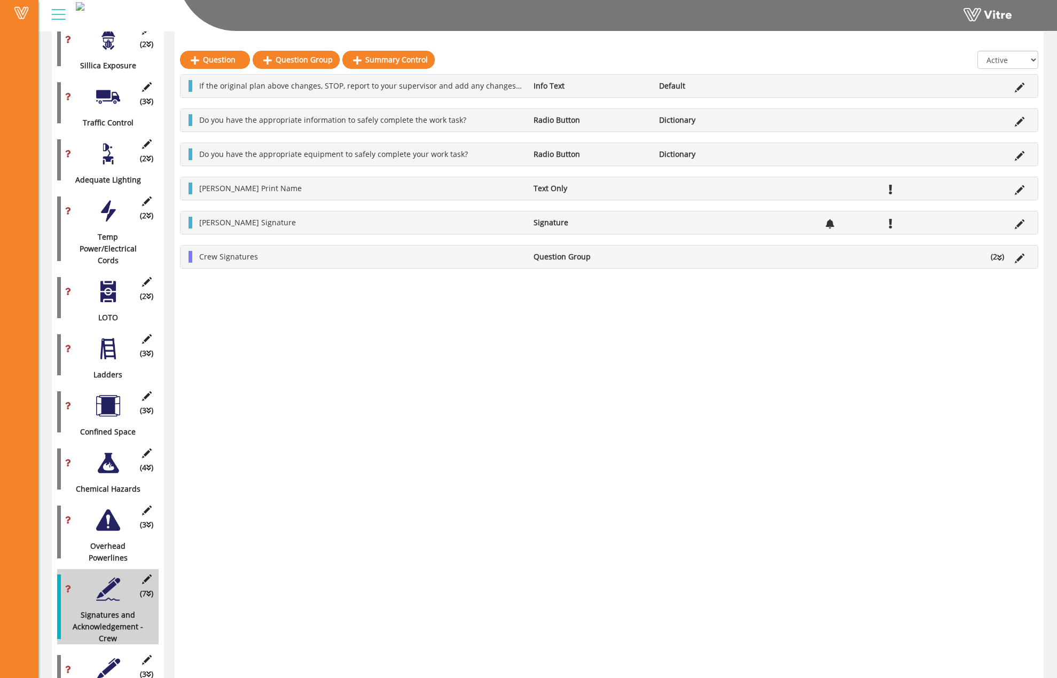
click at [111, 658] on div at bounding box center [108, 670] width 24 height 24
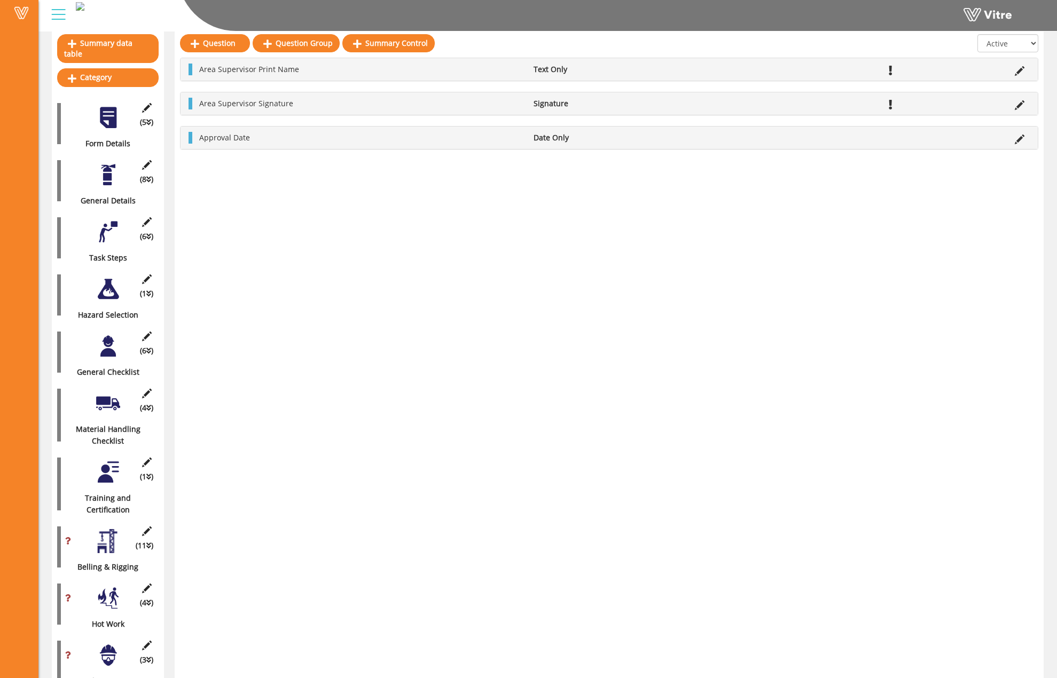
scroll to position [0, 0]
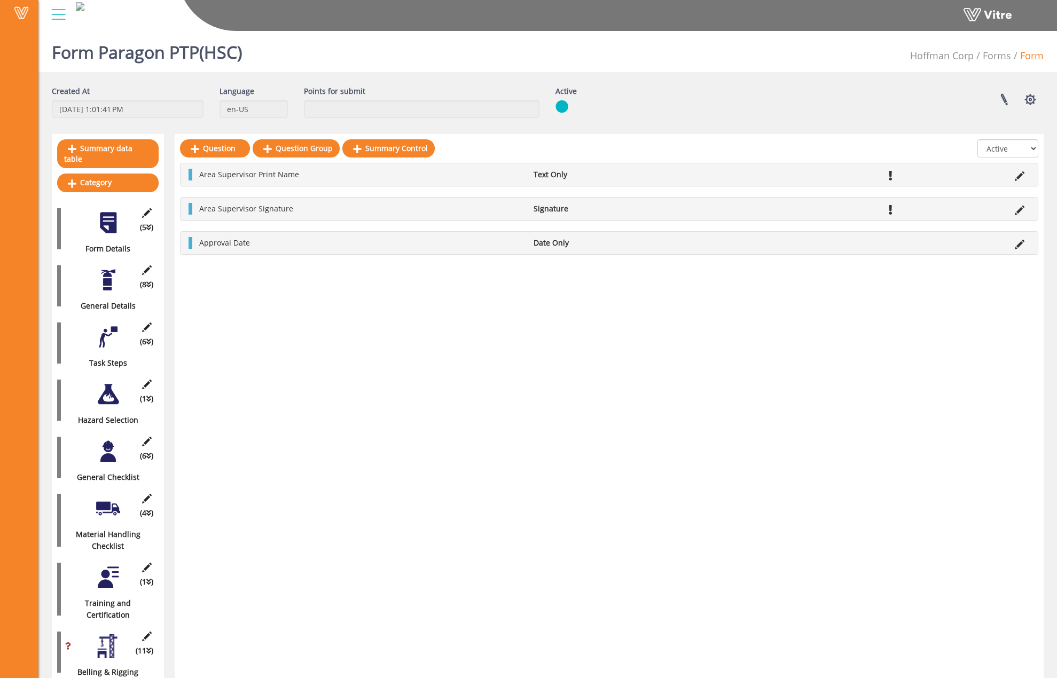
click at [107, 273] on div at bounding box center [108, 280] width 24 height 24
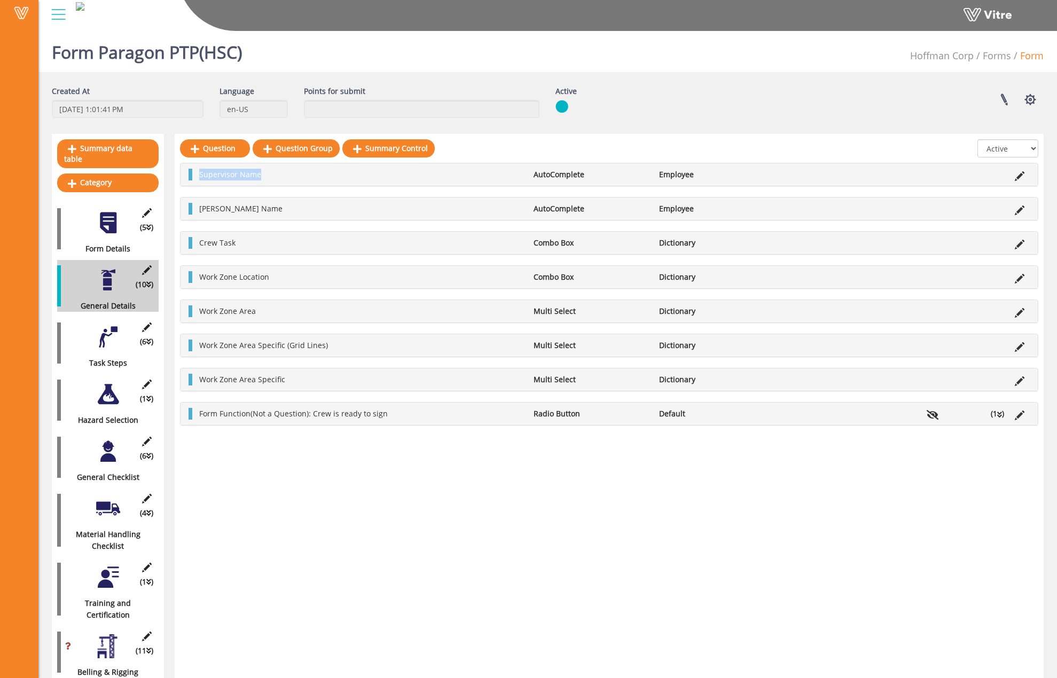
drag, startPoint x: 200, startPoint y: 172, endPoint x: 286, endPoint y: 176, distance: 86.6
click at [286, 176] on li "Supervisor Name" at bounding box center [361, 175] width 334 height 12
click at [246, 178] on span "Supervisor Name" at bounding box center [230, 174] width 62 height 10
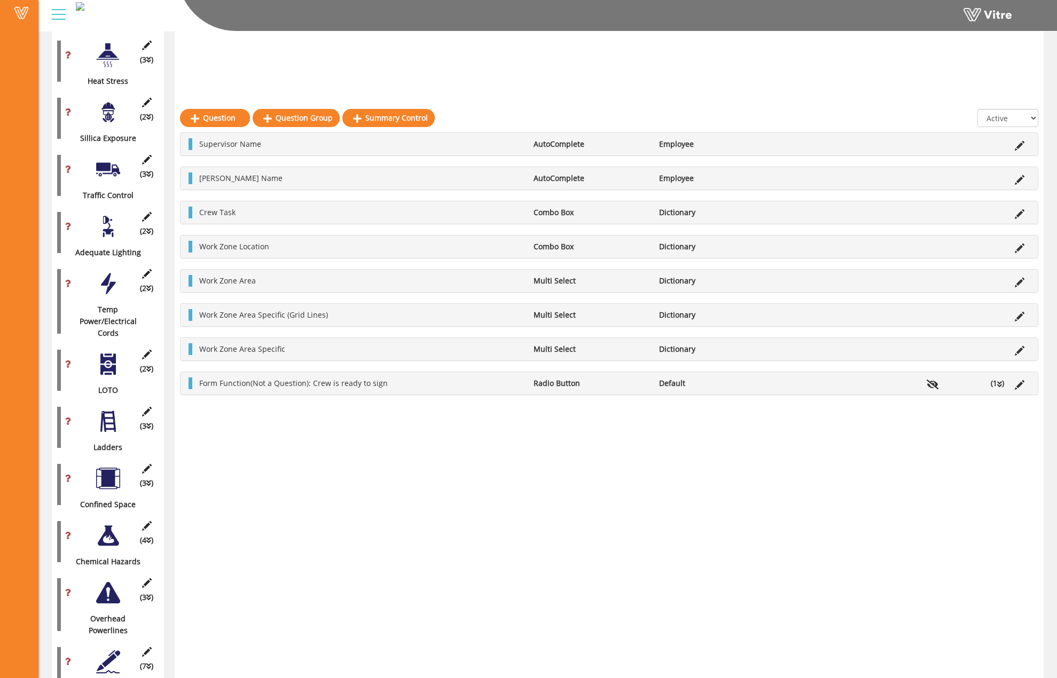
scroll to position [1475, 0]
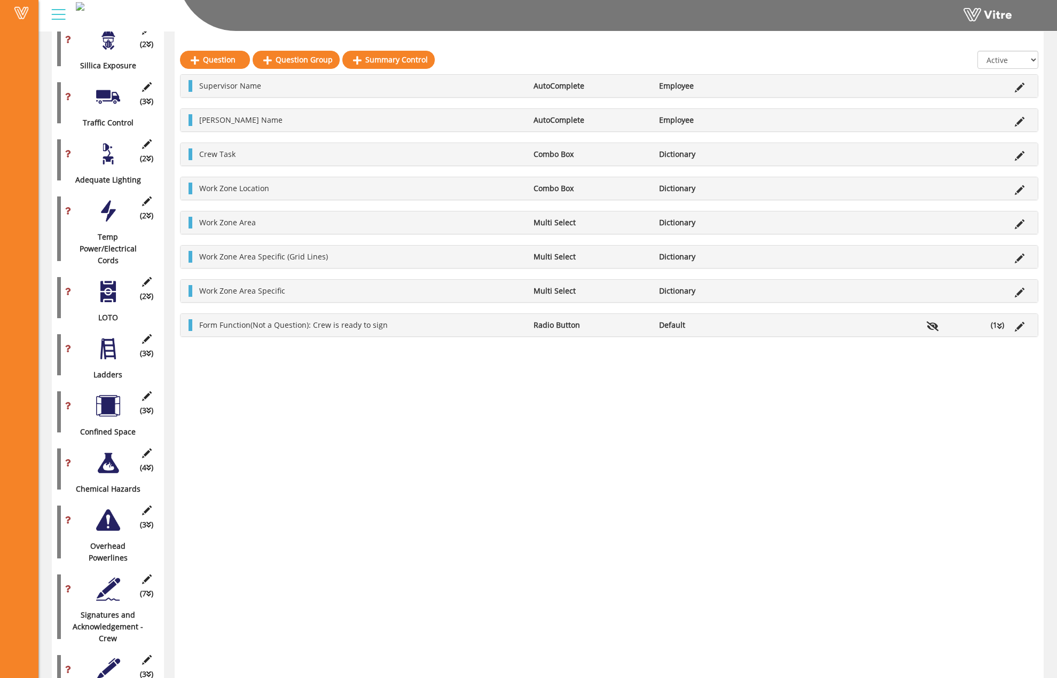
click at [104, 577] on div at bounding box center [108, 589] width 24 height 24
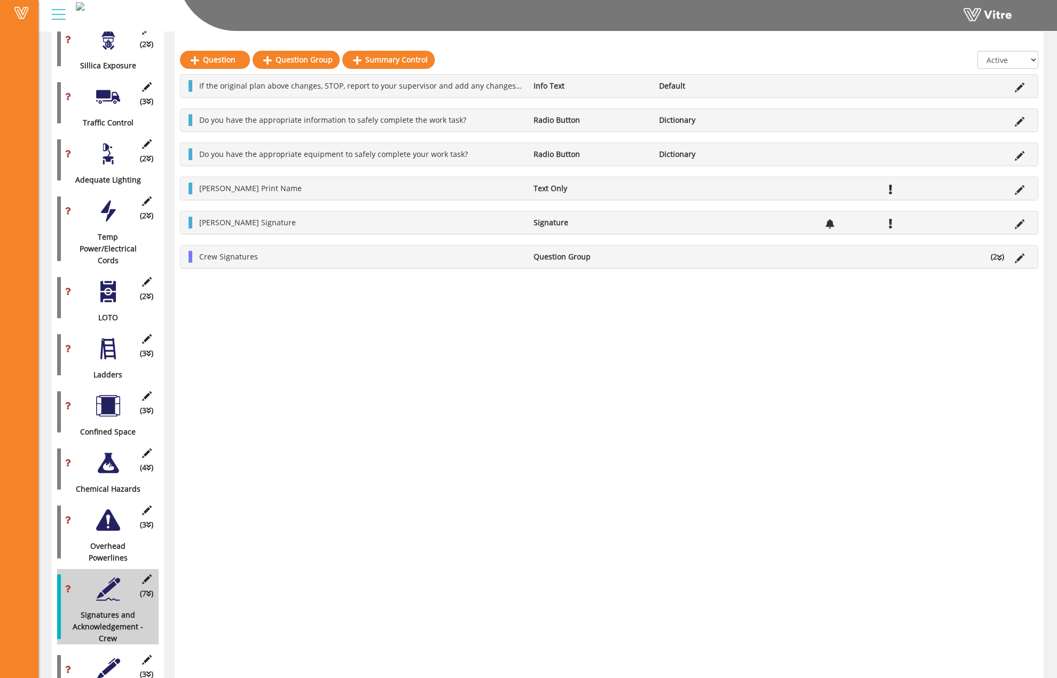
click at [99, 658] on div at bounding box center [108, 670] width 24 height 24
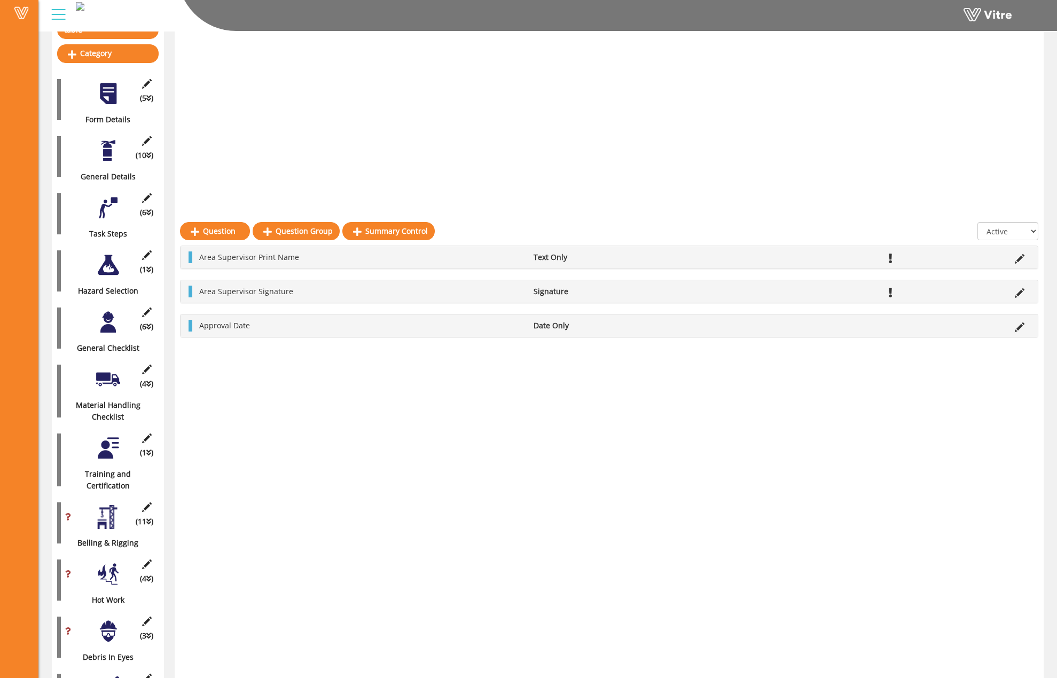
scroll to position [0, 0]
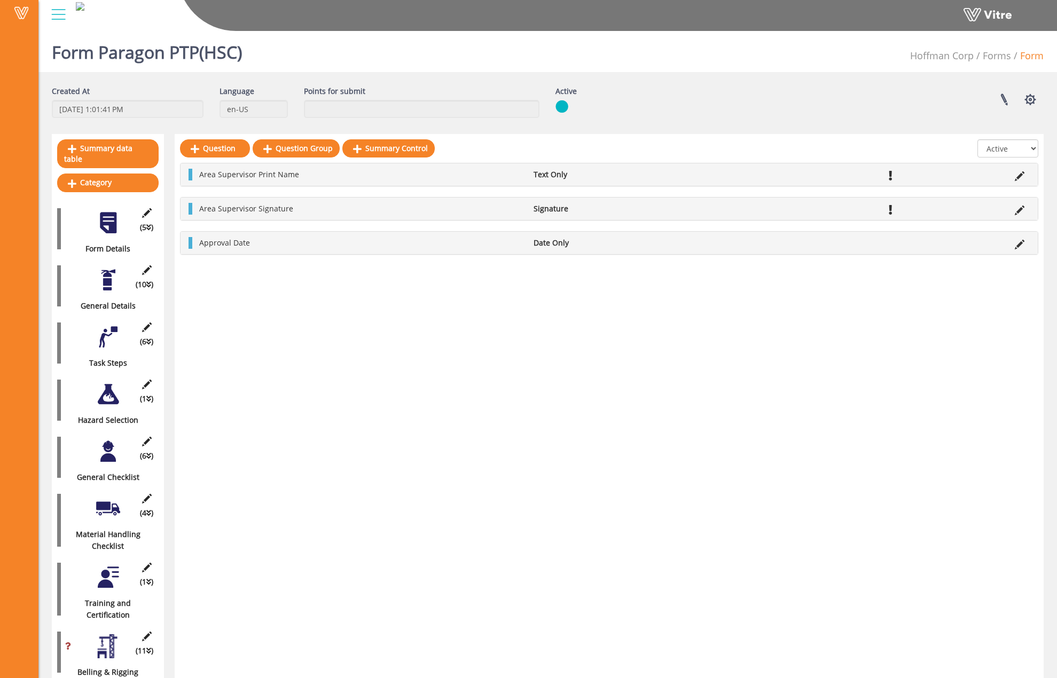
click at [114, 217] on div at bounding box center [108, 223] width 24 height 24
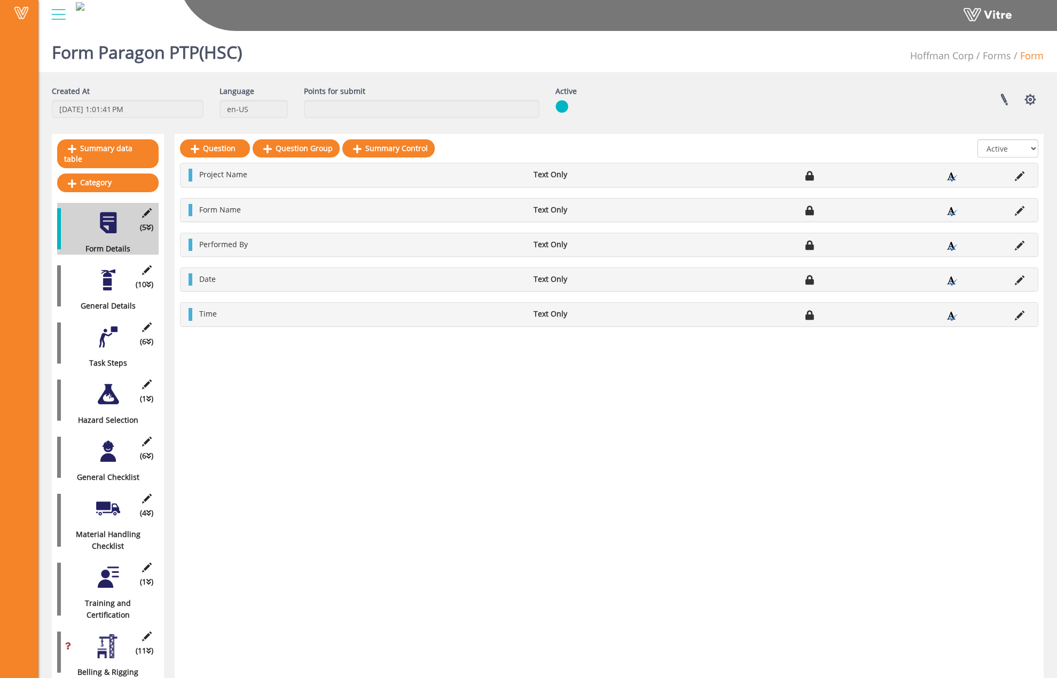
click at [103, 287] on div "(10 ) General Details" at bounding box center [107, 286] width 101 height 52
click at [103, 273] on div at bounding box center [108, 280] width 24 height 24
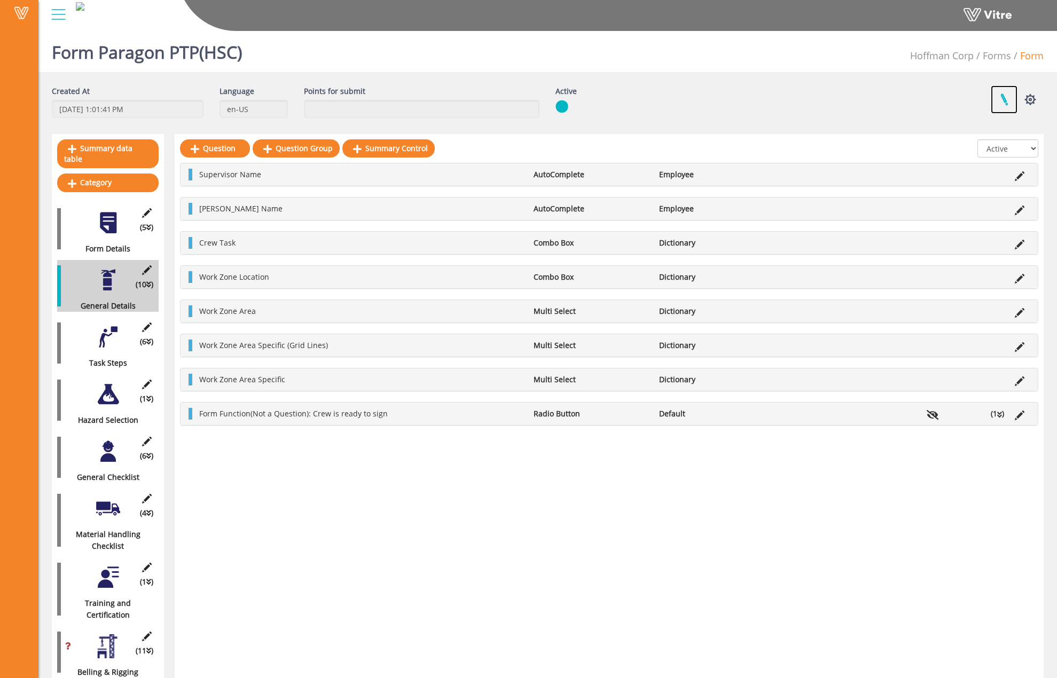
click at [1000, 97] on link at bounding box center [1003, 99] width 27 height 28
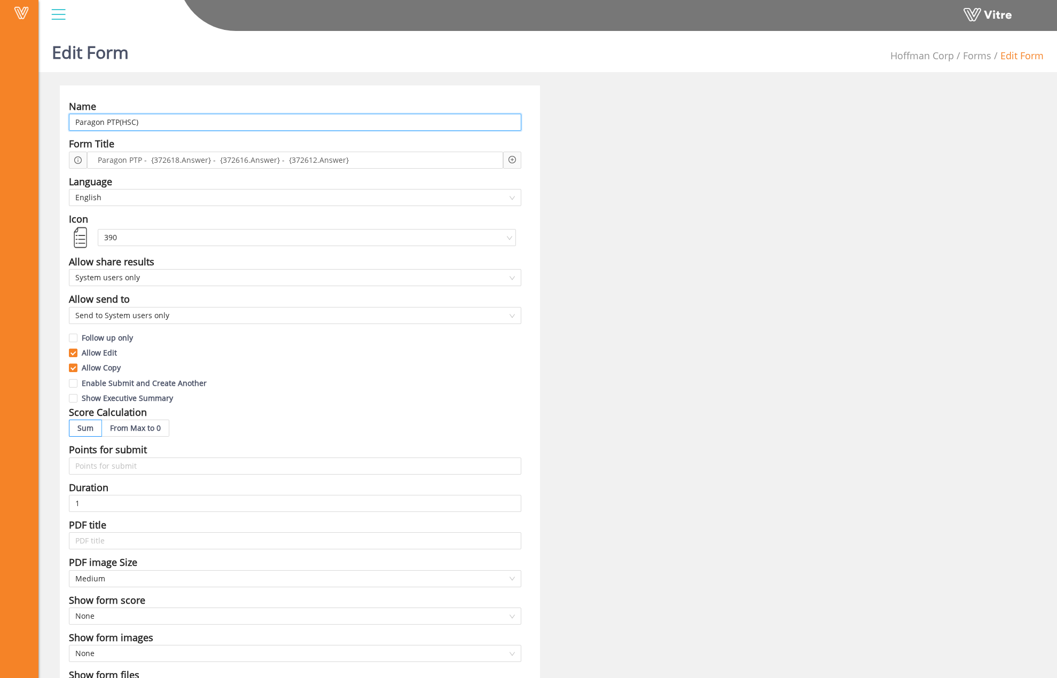
click at [119, 122] on input "Paragon PTP(HSC)" at bounding box center [295, 122] width 452 height 17
click at [215, 132] on div "Name Paragon PTP(HSC) Form Title Paragon PTP - {372618.Answer} - {372616.Answer…" at bounding box center [300, 462] width 480 height 754
click at [119, 120] on input "Paragon PTP(HSC)" at bounding box center [295, 122] width 452 height 17
type input "Paragon PTP (HSC)"
click at [335, 84] on div "Edit Form Hoffman Corp Forms Edit Form Name Paragon PTP (HSC) Form Title Parago…" at bounding box center [547, 646] width 1018 height 1238
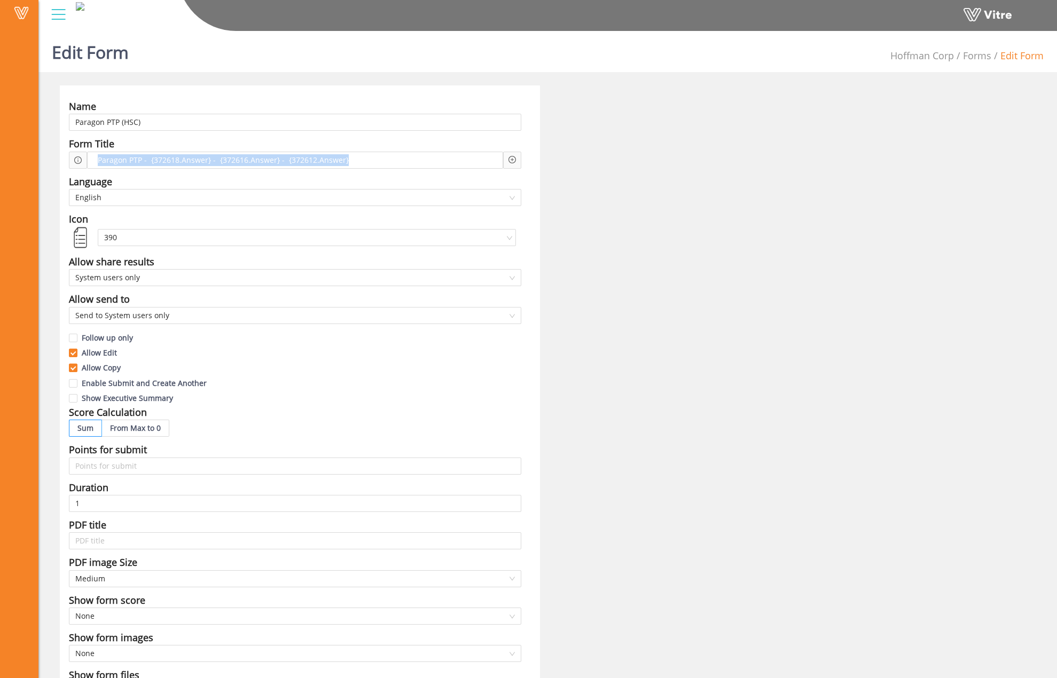
drag, startPoint x: 96, startPoint y: 158, endPoint x: 396, endPoint y: 139, distance: 300.1
click at [396, 139] on div "Form Title Paragon PTP - {372618.Answer} - {372616.Answer} - {372612.Answer}" at bounding box center [295, 152] width 452 height 32
click at [397, 139] on div "Form Title" at bounding box center [295, 143] width 452 height 15
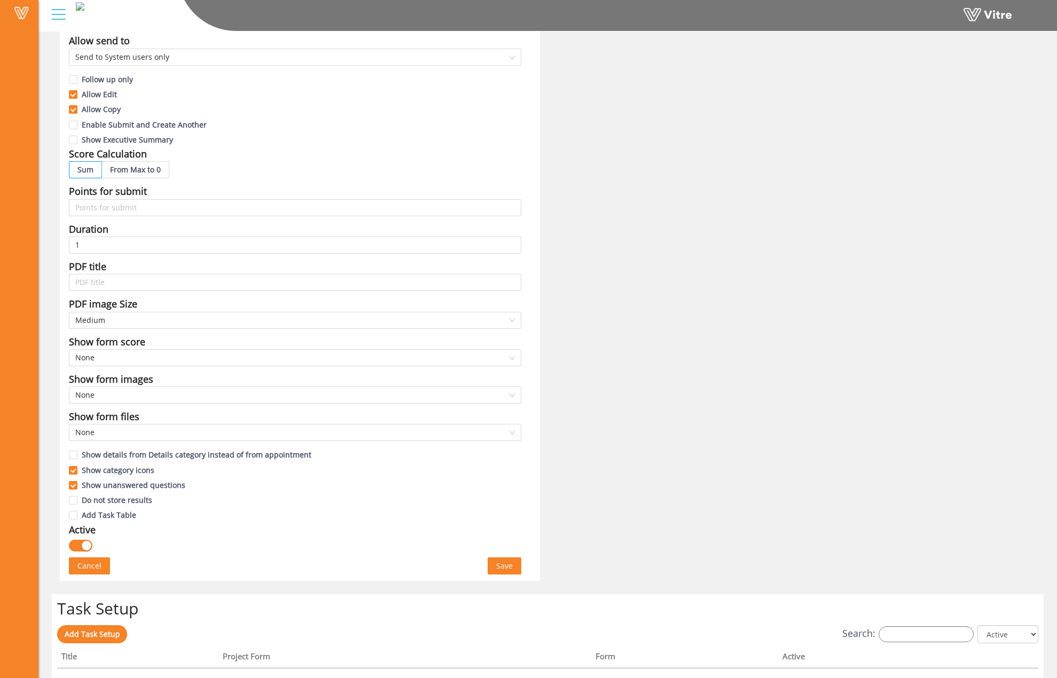
scroll to position [267, 0]
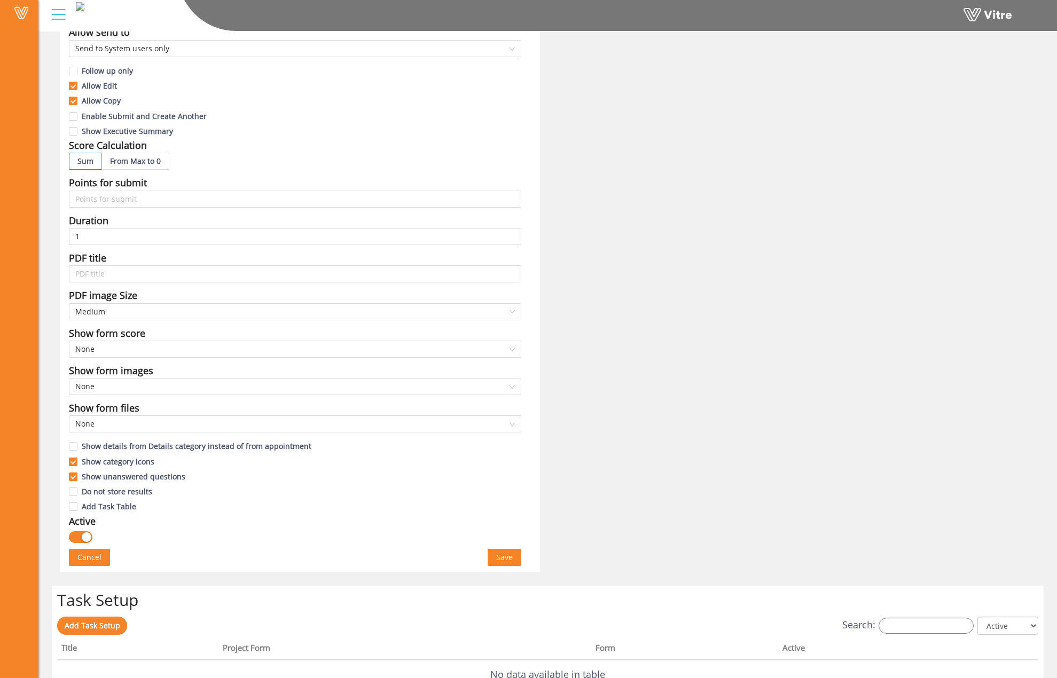
click at [516, 561] on button "Save" at bounding box center [504, 557] width 34 height 17
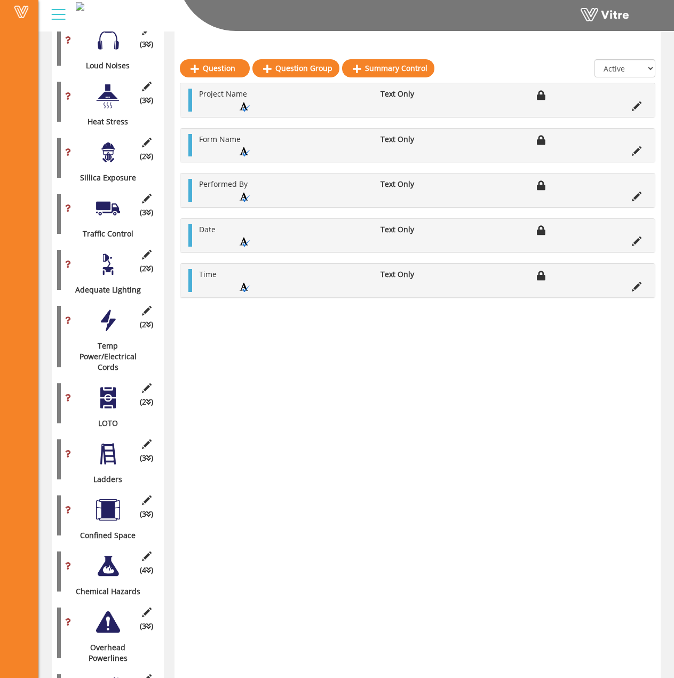
scroll to position [1446, 0]
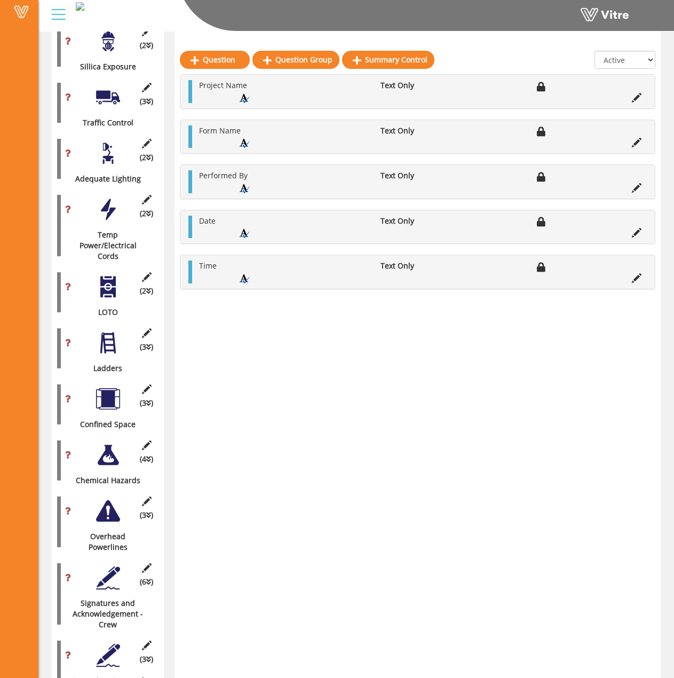
click at [103, 559] on div "(6 ) Signatures and Acknowledgement - Crew" at bounding box center [107, 594] width 101 height 72
click at [103, 566] on div at bounding box center [108, 578] width 24 height 24
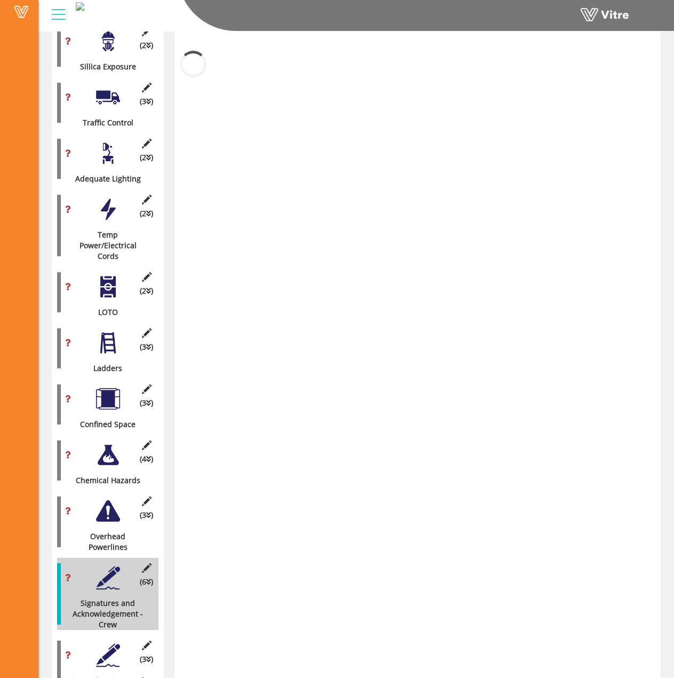
click at [101, 643] on div at bounding box center [108, 655] width 24 height 24
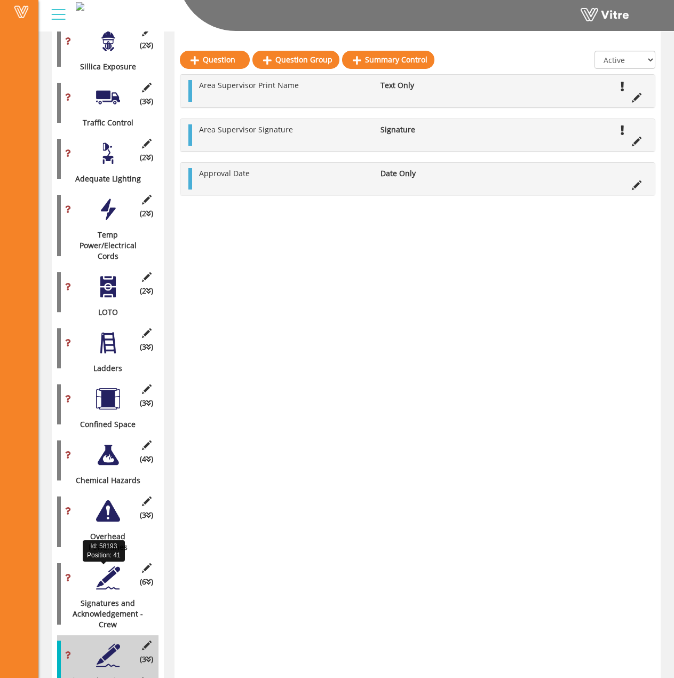
click at [105, 598] on div "Signatures and Acknowledgement - Crew" at bounding box center [103, 614] width 93 height 32
click at [105, 566] on div at bounding box center [108, 578] width 24 height 24
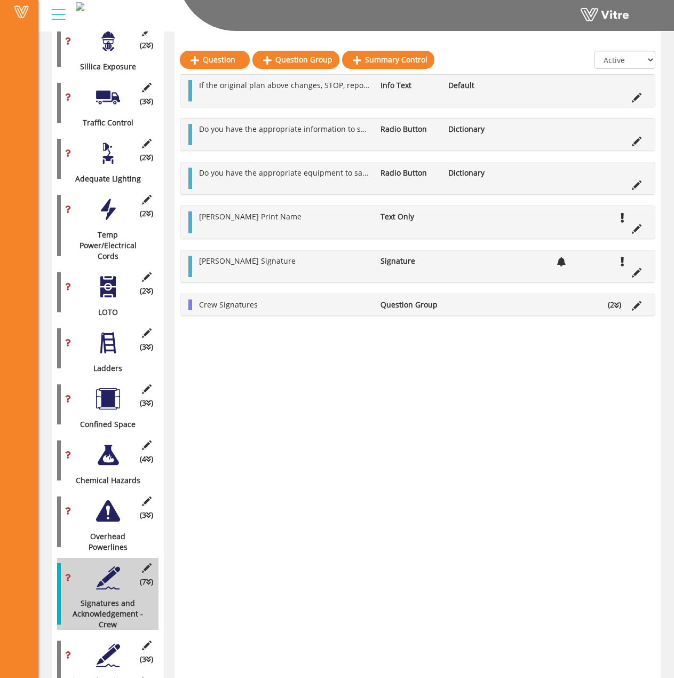
click at [635, 270] on icon at bounding box center [637, 273] width 10 height 10
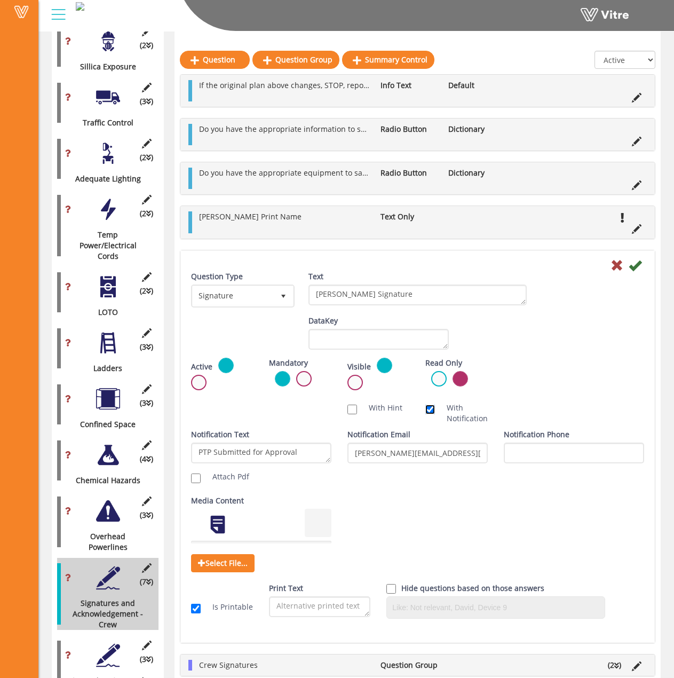
click at [428, 407] on input "With Notification" at bounding box center [431, 410] width 10 height 10
checkbox input "false"
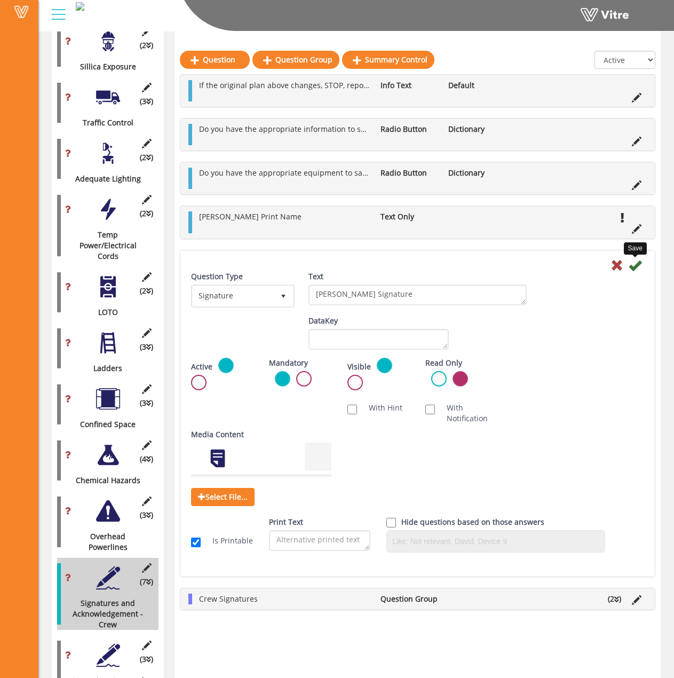
click at [640, 260] on icon at bounding box center [635, 265] width 13 height 13
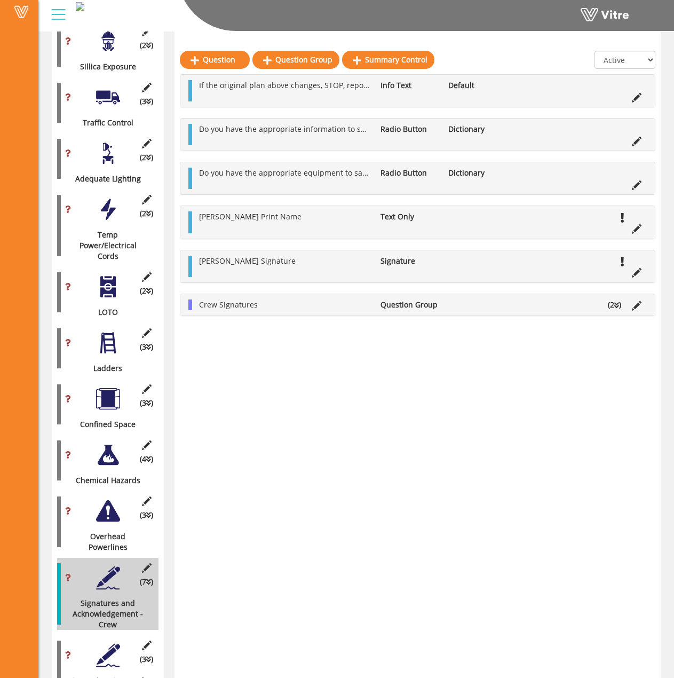
click at [114, 643] on div at bounding box center [108, 655] width 24 height 24
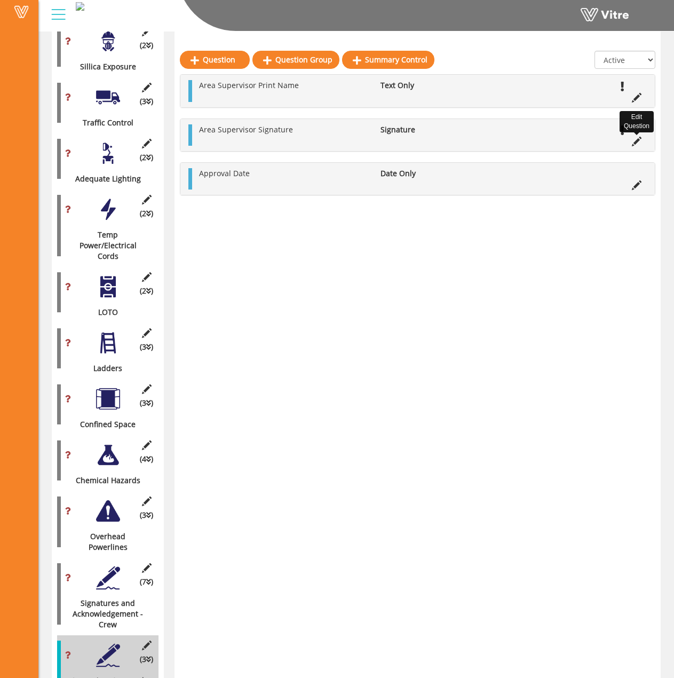
click at [641, 139] on icon at bounding box center [637, 142] width 10 height 10
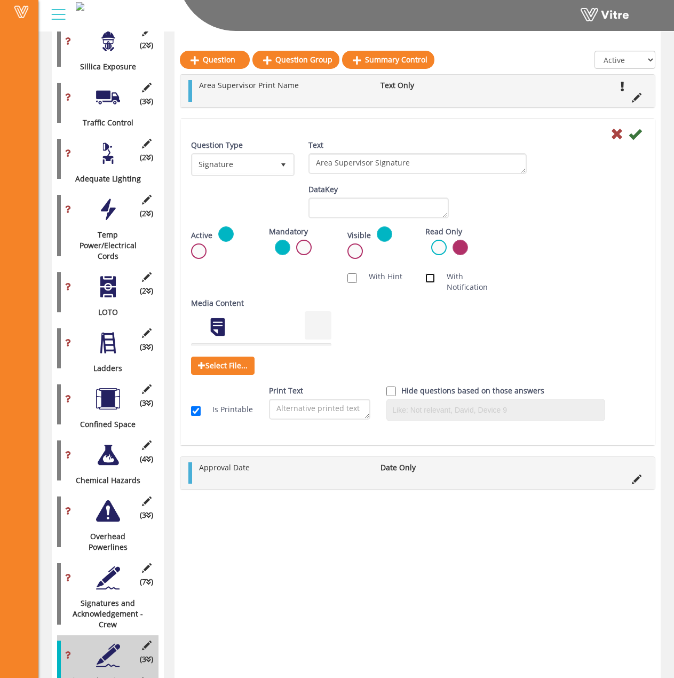
click at [432, 277] on input "With Notification" at bounding box center [431, 278] width 10 height 10
checkbox input "true"
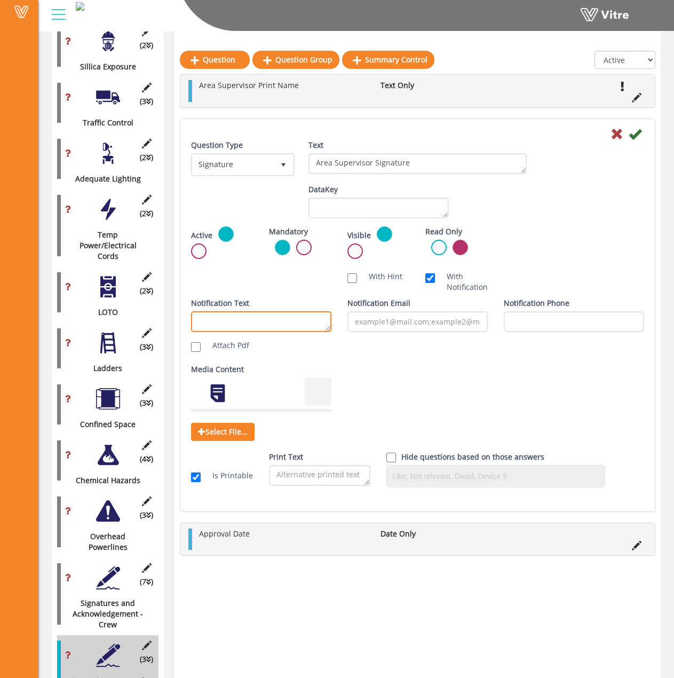
click at [240, 318] on textarea "Notification Text" at bounding box center [261, 321] width 140 height 21
type textarea "Paragon PTP Signed Off and Complete"
click at [404, 324] on input "Notification Email" at bounding box center [418, 321] width 140 height 21
paste input "license"
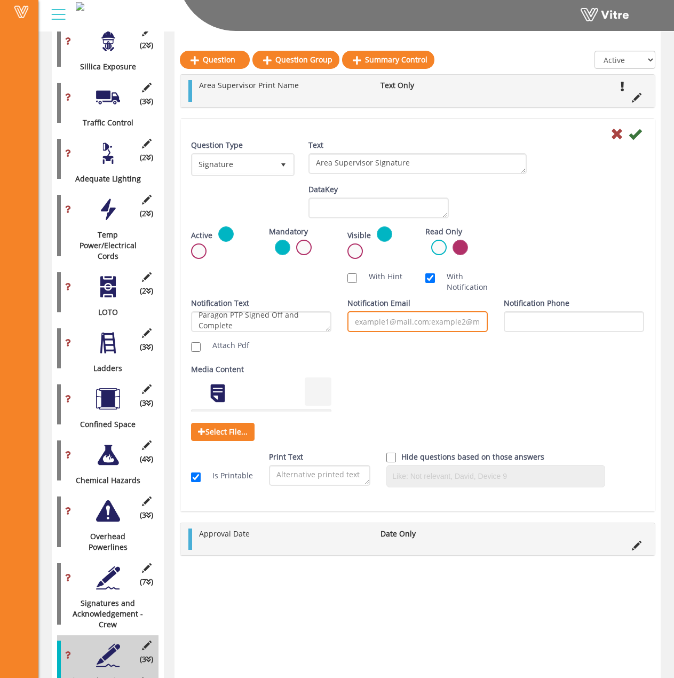
type input "license"
click at [482, 324] on input "alex-rankine@hoffmancorp.com;" at bounding box center [418, 321] width 140 height 21
paste input "David-Walker@Hoffmanspecialtyinc.com"
click at [481, 322] on input "alex-rankine@hoffmancorp.com;David-Walker@Hoffmanspecialtyinc.com;" at bounding box center [418, 321] width 140 height 21
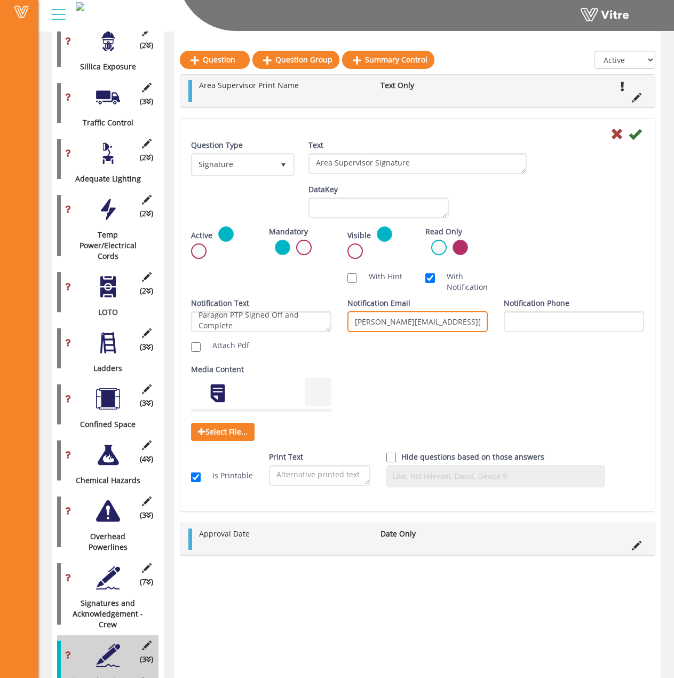
scroll to position [0, 132]
paste input "Thomas-Foote@Hoffmanspecialtyinc.com"
type input "alex-rankine@hoffmancorp.com;David-Walker@Hoffmanspecialtyinc.com;Thomas-Foote@…"
click at [471, 355] on div "Notification Text Paragon PTP Signed Off and Complete Attach Pdf Notification E…" at bounding box center [417, 327] width 469 height 58
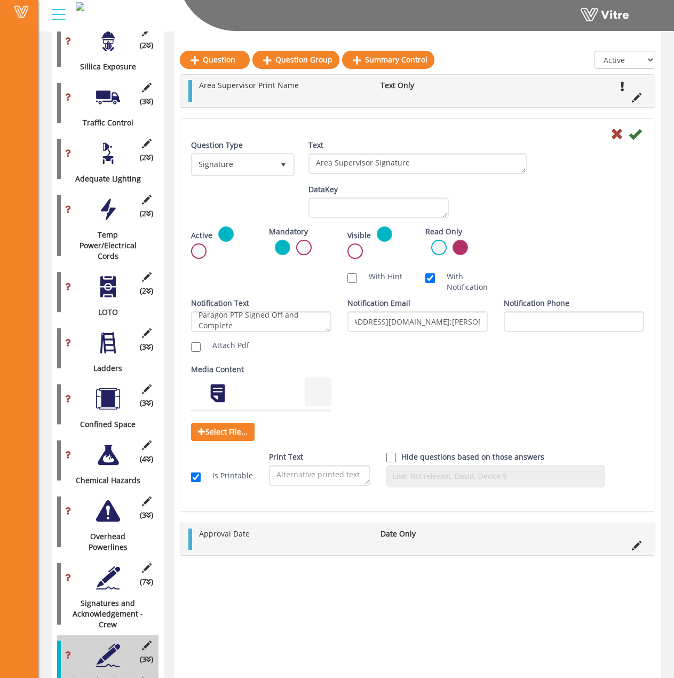
scroll to position [0, 0]
click at [194, 349] on input "Attach Pdf" at bounding box center [196, 347] width 10 height 10
checkbox input "true"
click at [635, 135] on icon at bounding box center [635, 134] width 13 height 13
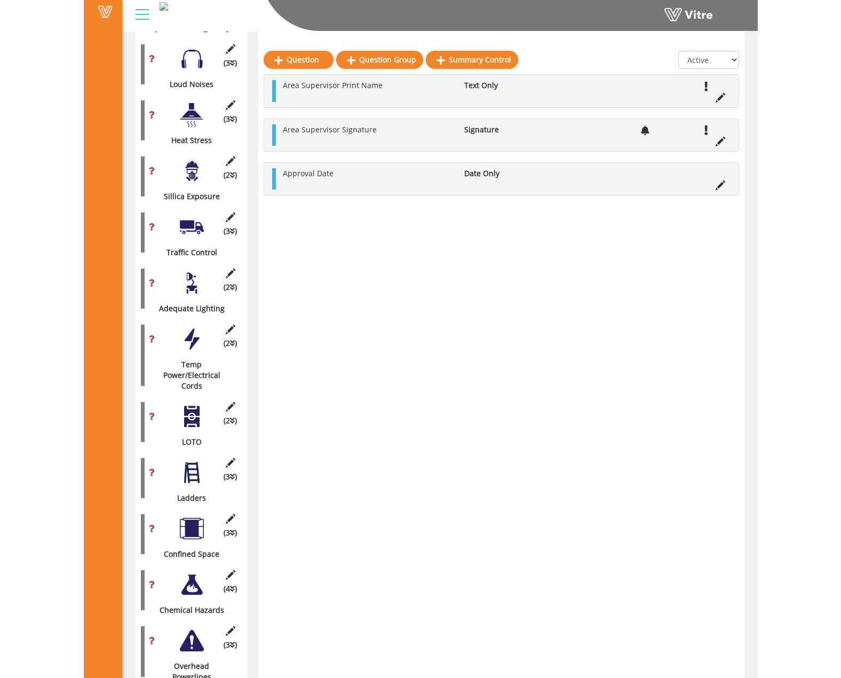
scroll to position [1446, 0]
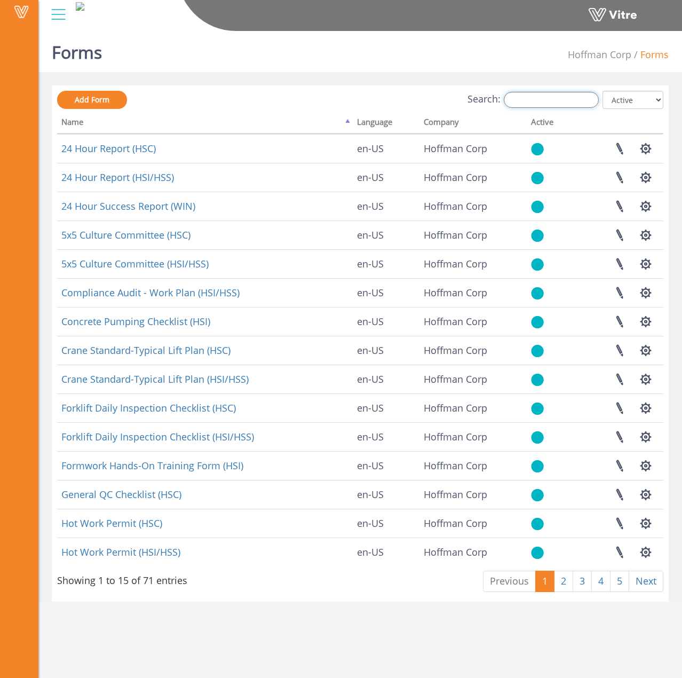
click at [534, 105] on input "Search:" at bounding box center [551, 100] width 95 height 16
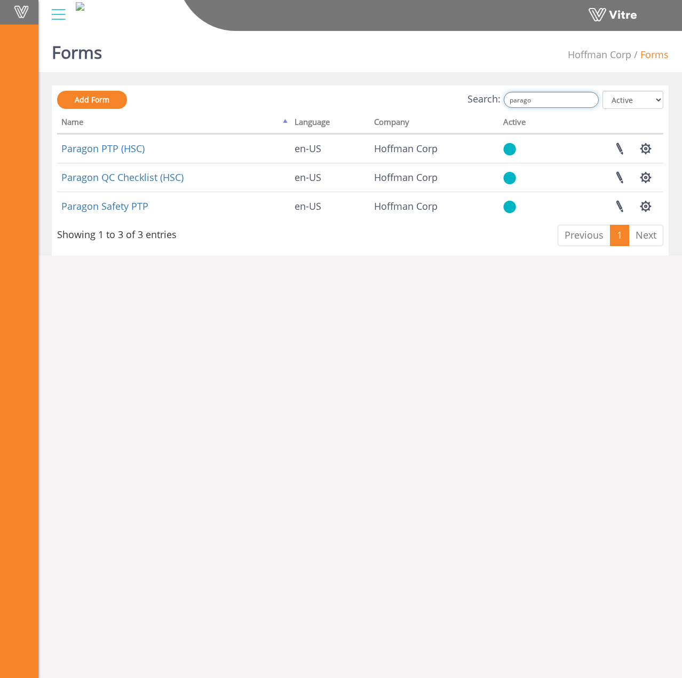
type input "parago"
